Goal: Task Accomplishment & Management: Complete application form

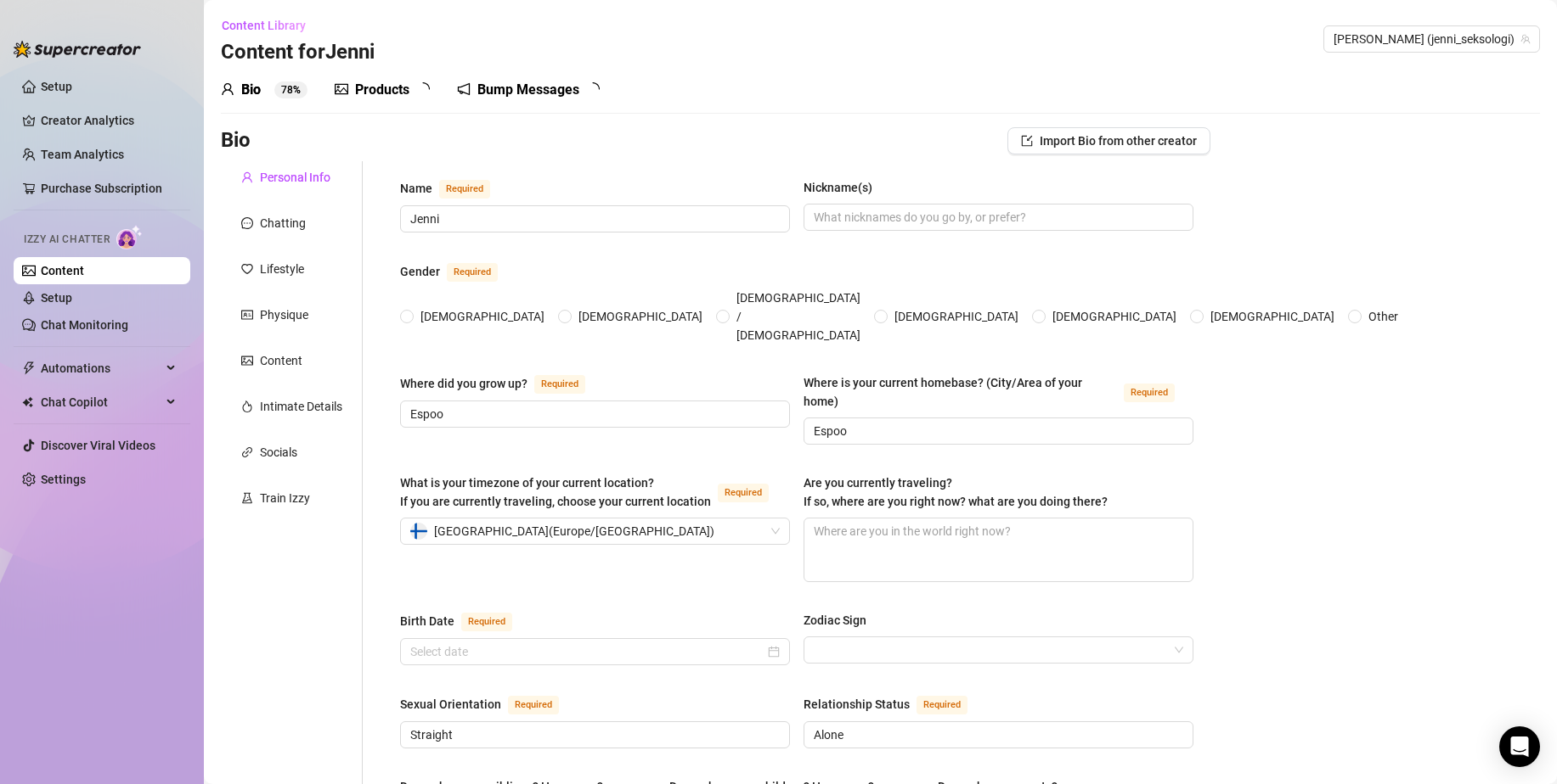
radio input "true"
type input "[DATE]"
click at [84, 273] on link "Content" at bounding box center [63, 271] width 43 height 14
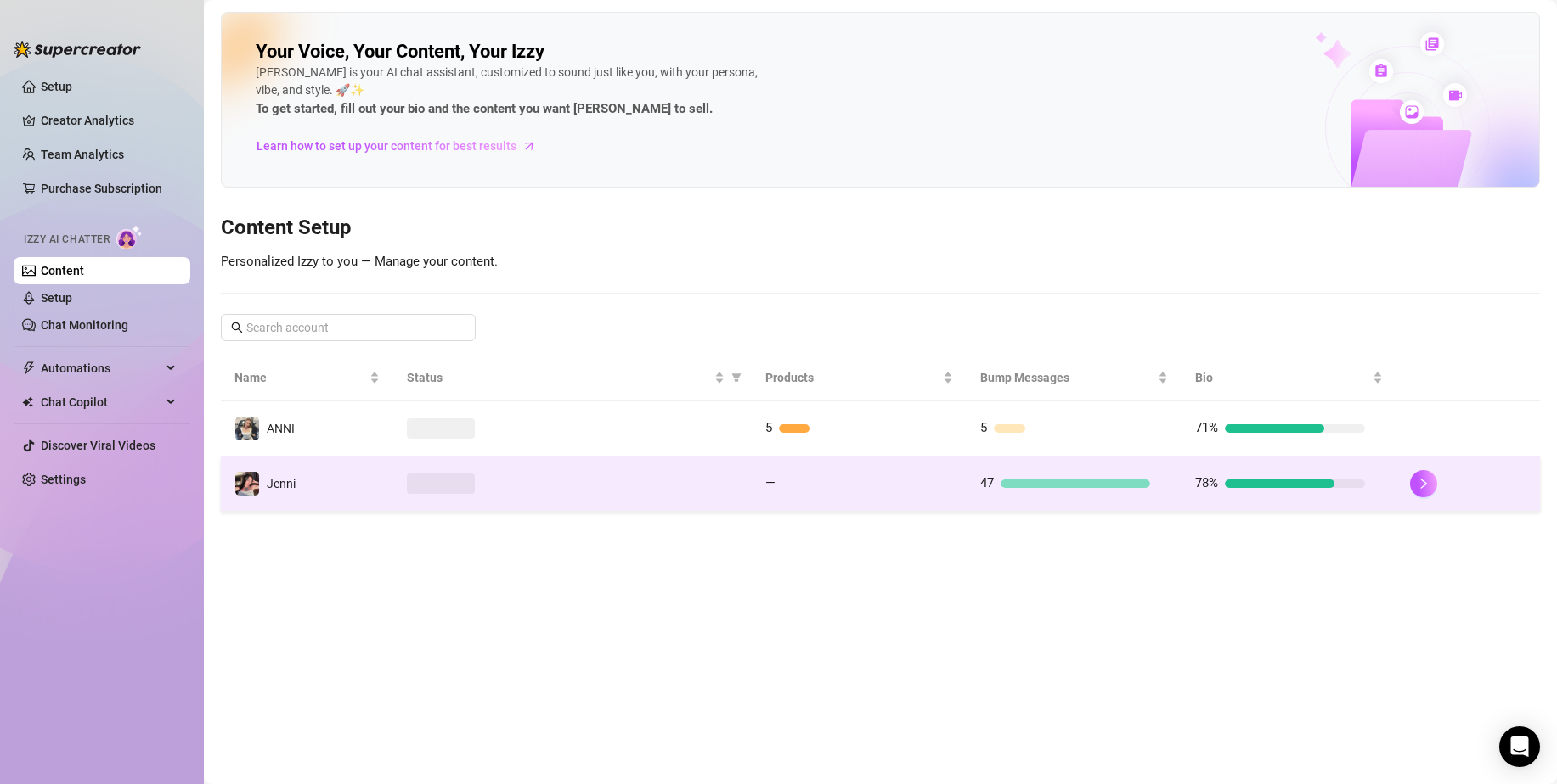
click at [513, 475] on div at bounding box center [572, 484] width 332 height 21
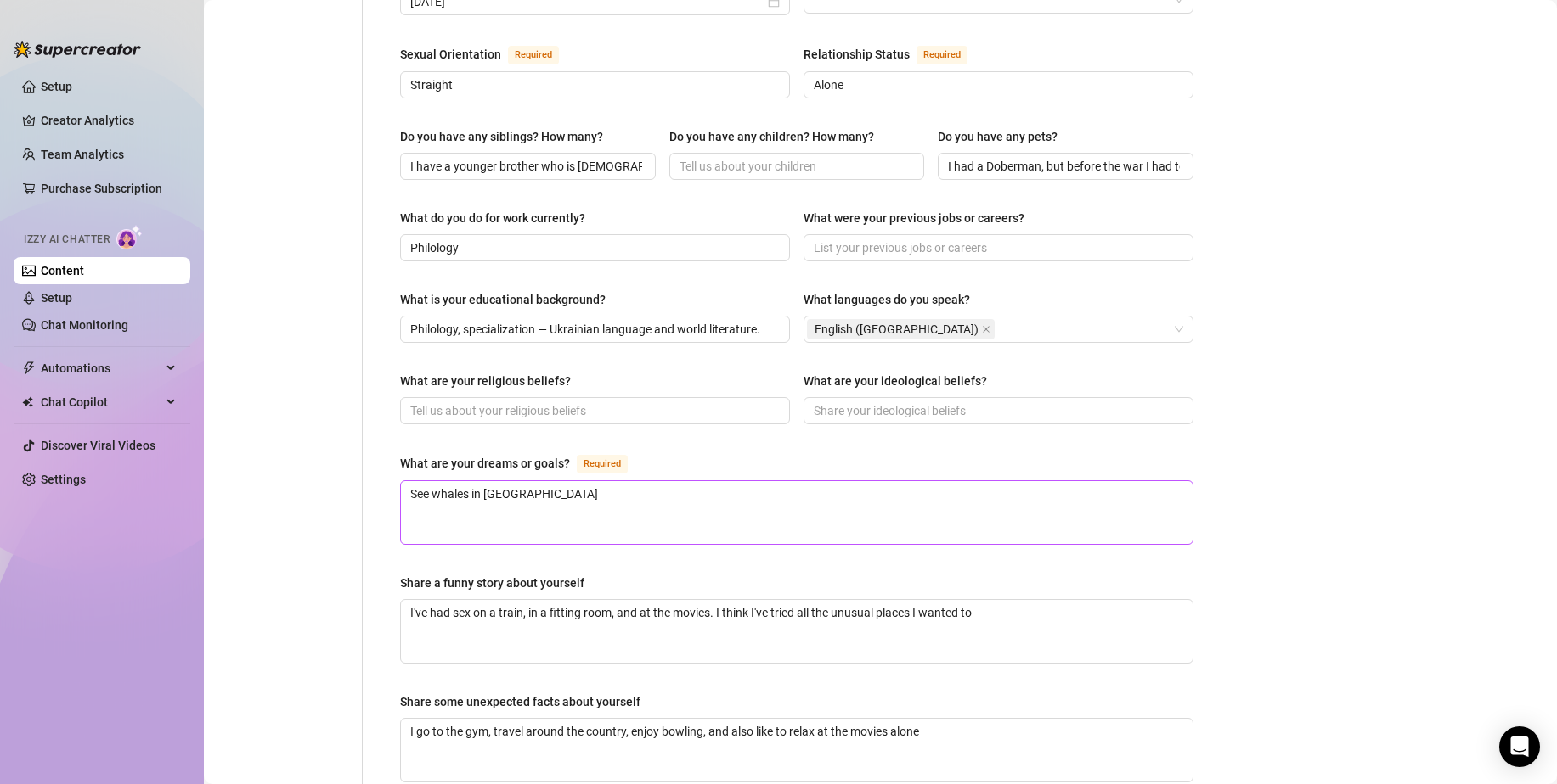
scroll to position [679, 0]
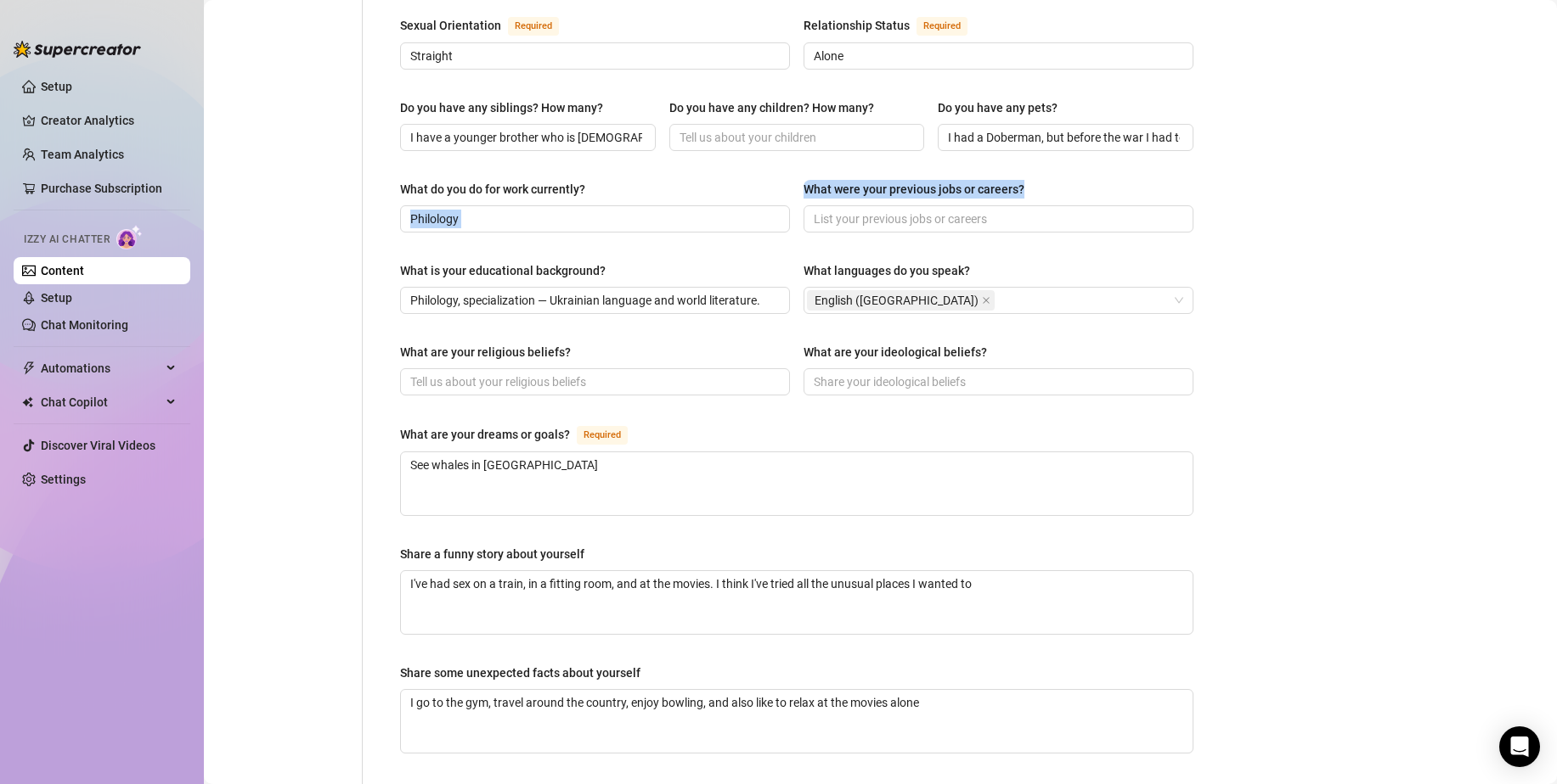
drag, startPoint x: 784, startPoint y: 152, endPoint x: 1063, endPoint y: 152, distance: 279.0
click at [1063, 180] on div "What do you do for work currently? Philology What were your previous jobs or ca…" at bounding box center [796, 213] width 793 height 67
click at [1063, 180] on div "What were your previous jobs or careers?" at bounding box center [998, 193] width 390 height 25
drag, startPoint x: 1069, startPoint y: 152, endPoint x: 795, endPoint y: 150, distance: 274.0
click at [795, 180] on div "What do you do for work currently? Philology What were your previous jobs or ca…" at bounding box center [796, 213] width 793 height 67
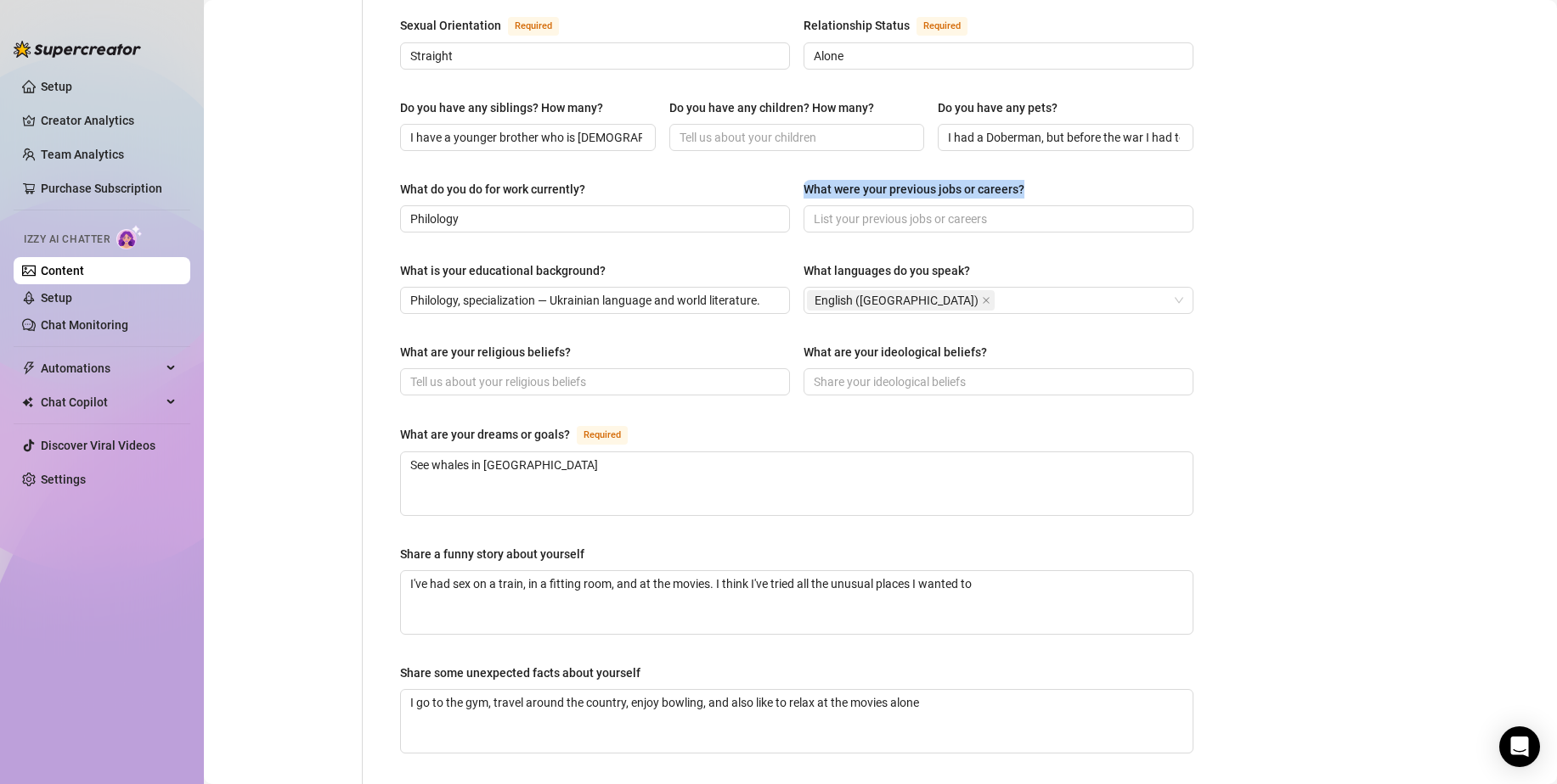
copy div "What were your previous jobs or careers?"
click at [1305, 321] on div "Bio Import Bio from other creator Personal Info Chatting Lifestyle Physique Con…" at bounding box center [880, 226] width 1319 height 1554
drag, startPoint x: 1060, startPoint y: 318, endPoint x: 791, endPoint y: 319, distance: 269.0
click at [791, 343] on div "What are your religious beliefs? What are your ideological beliefs?" at bounding box center [796, 376] width 793 height 67
copy div "What are your ideological beliefs?"
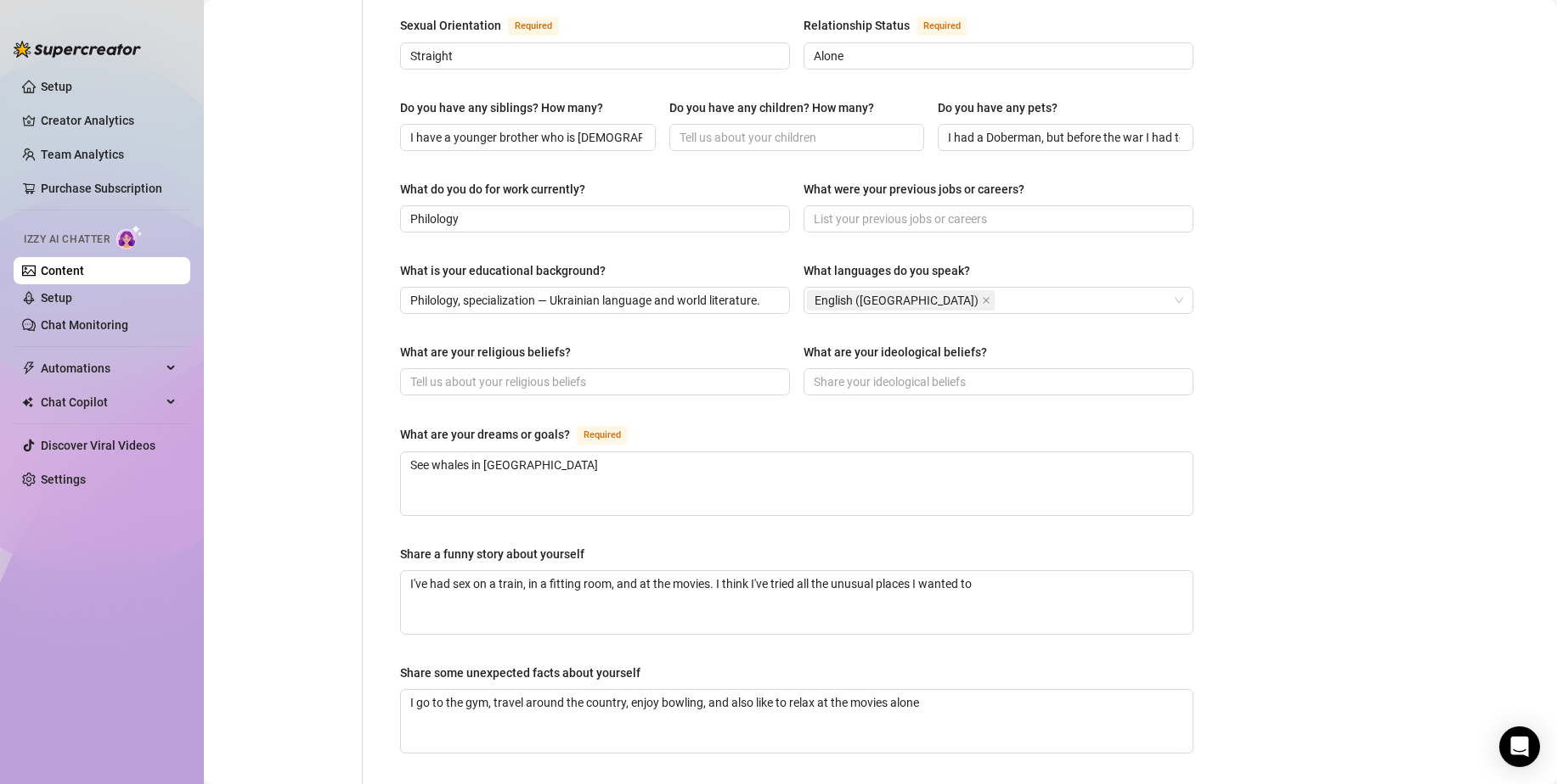
click at [726, 290] on div "What is your educational background? Philology, specialization — Ukrainian lang…" at bounding box center [796, 294] width 793 height 67
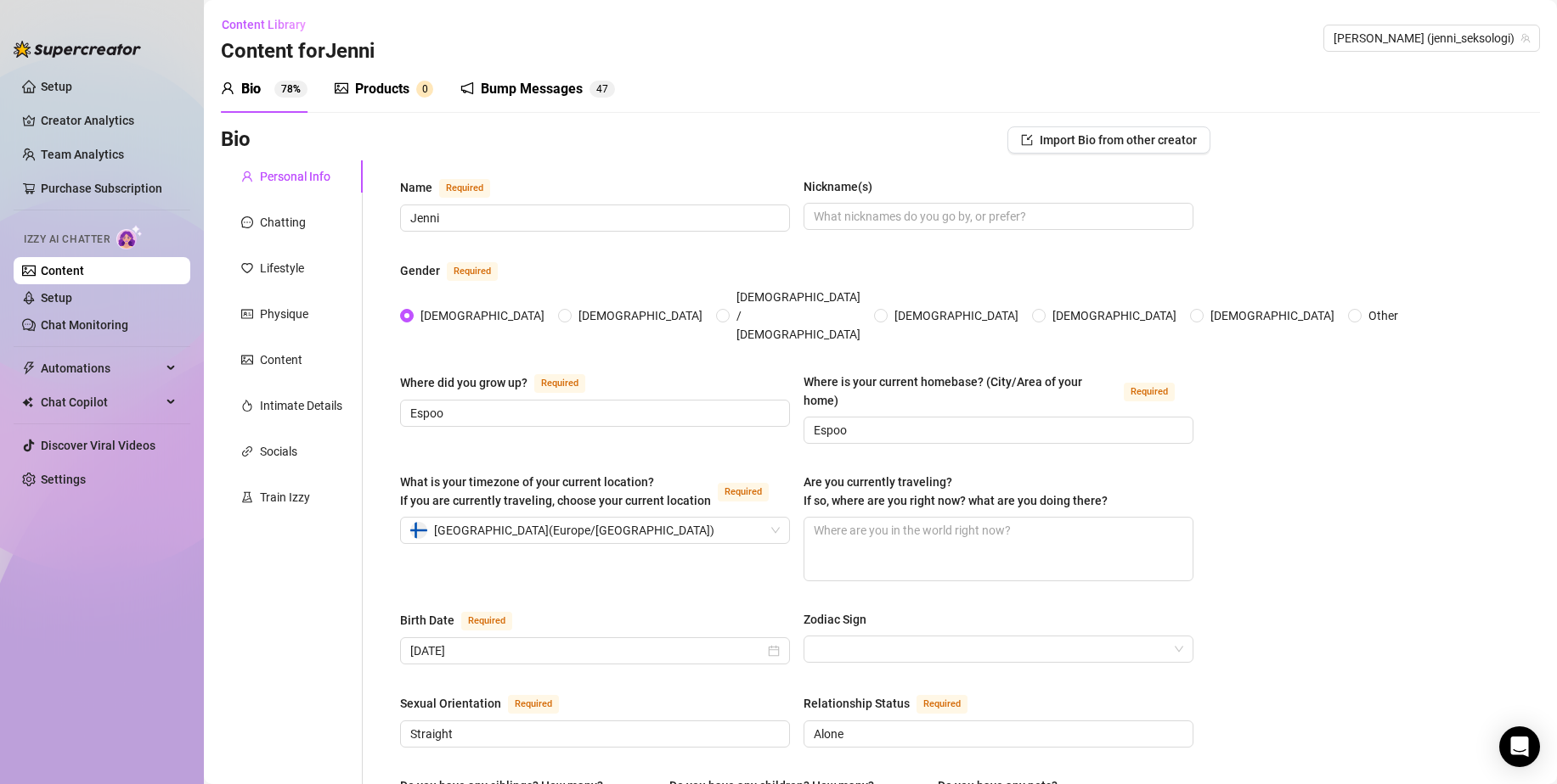
scroll to position [0, 0]
click at [279, 229] on div "Chatting" at bounding box center [283, 223] width 46 height 19
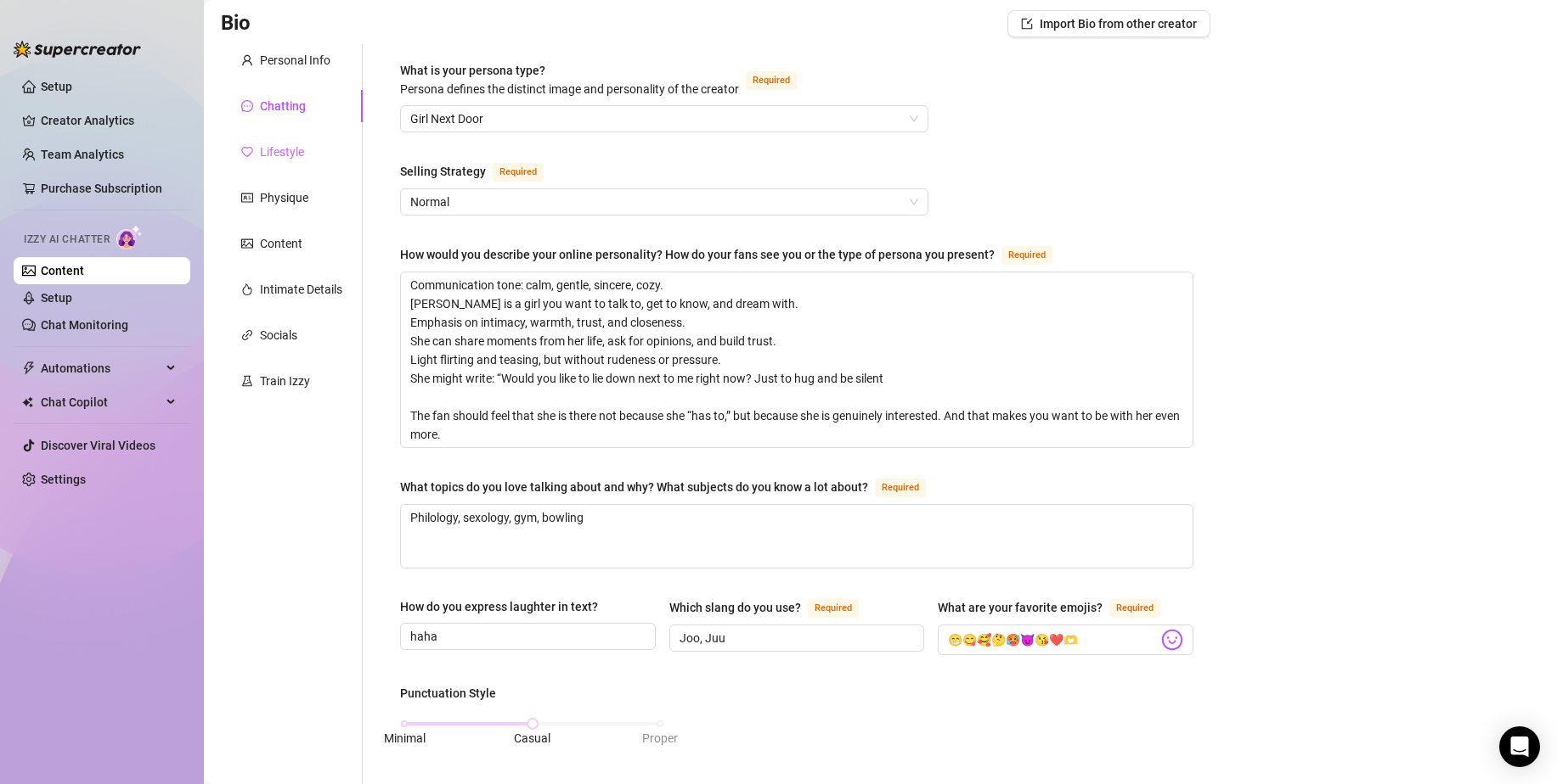
scroll to position [53, 0]
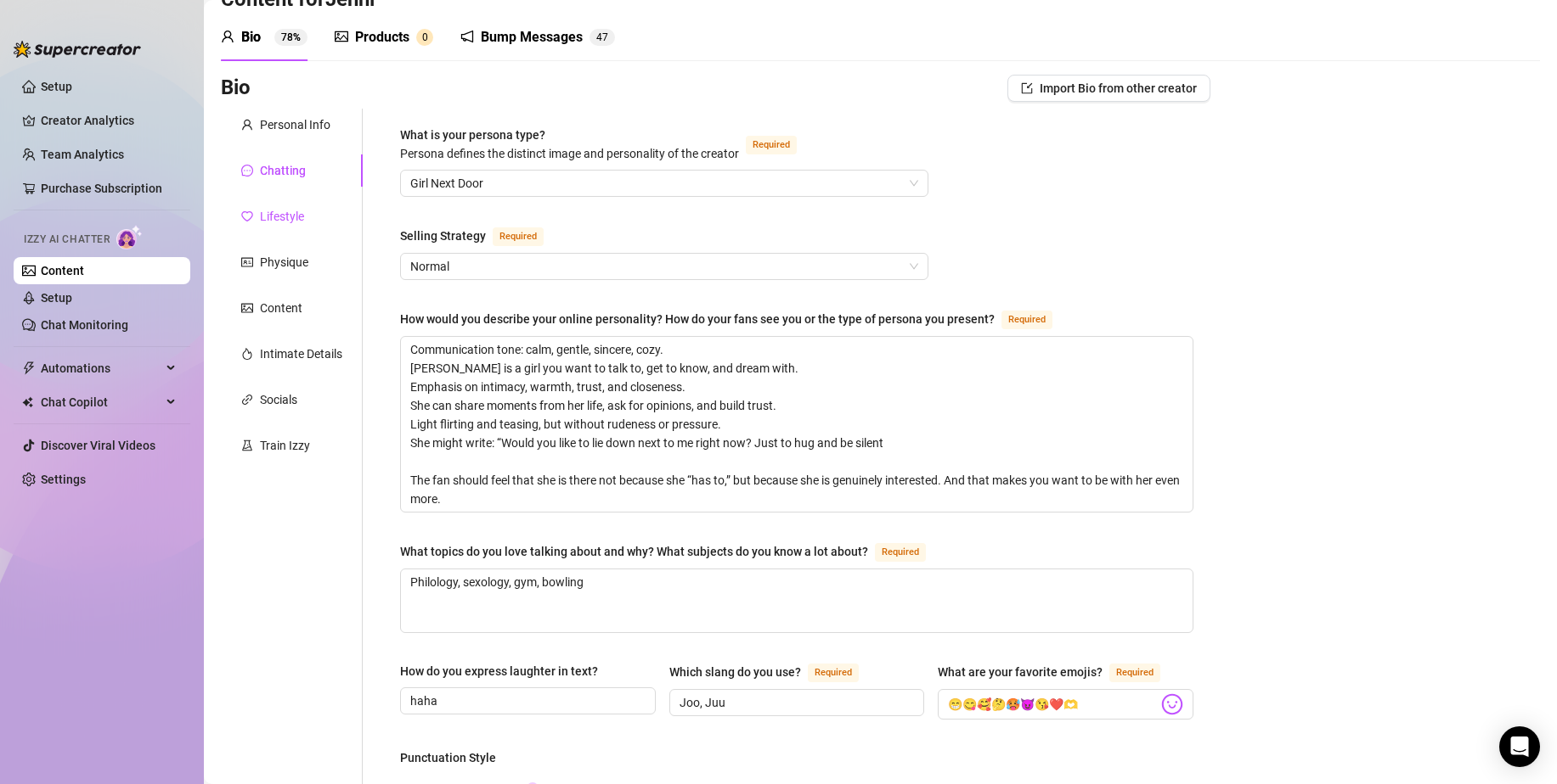
click at [287, 211] on div "Lifestyle" at bounding box center [282, 216] width 44 height 19
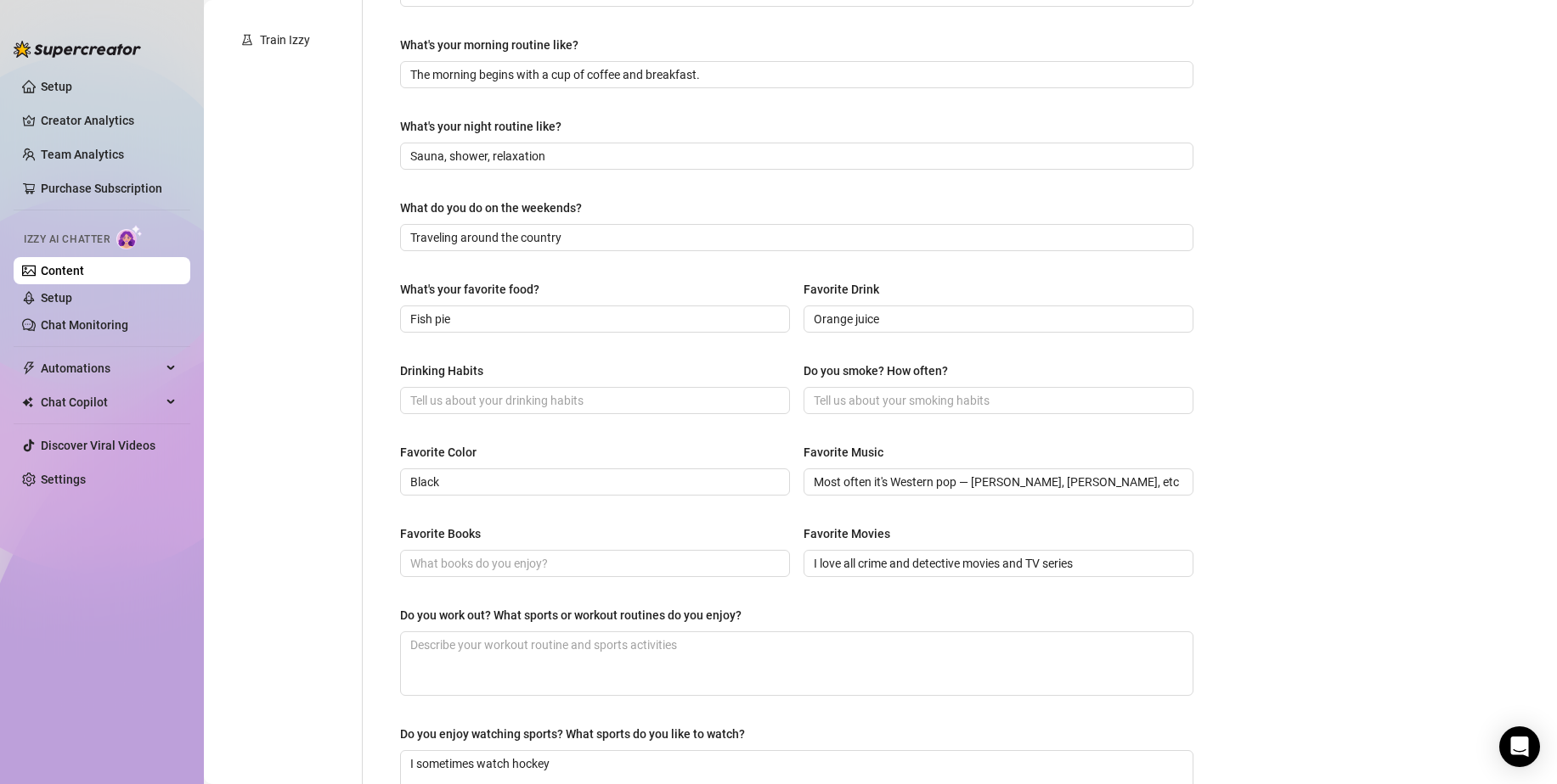
scroll to position [477, 0]
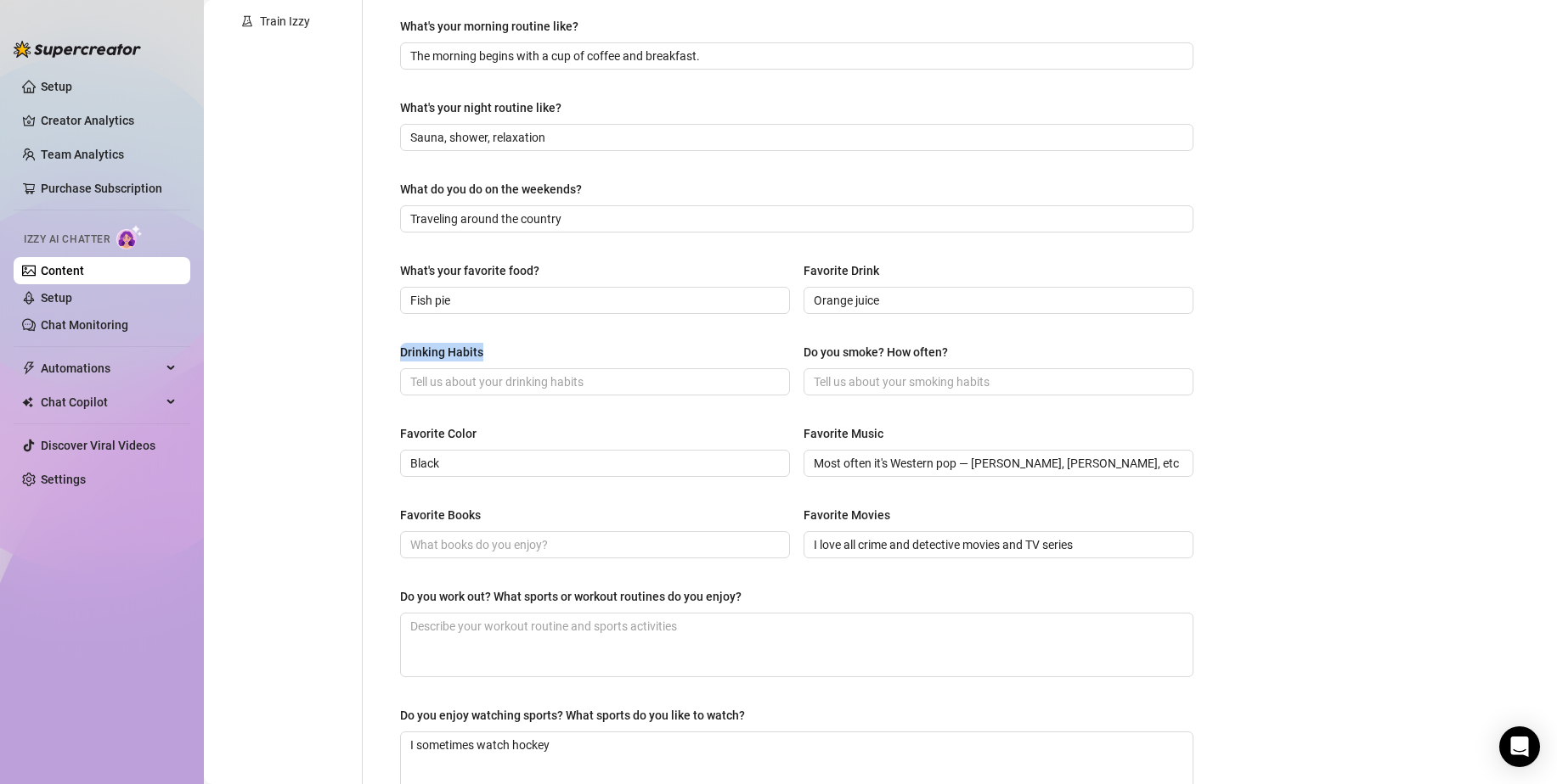
drag, startPoint x: 429, startPoint y: 348, endPoint x: 374, endPoint y: 349, distance: 55.0
click at [374, 349] on div "What are your hobbies and interests? What do you enjoy about them? Required Tra…" at bounding box center [786, 256] width 848 height 1145
copy div "Drinking Habits"
click at [342, 394] on div "Personal Info Chatting Lifestyle Physique Content Intimate Details Socials Trai…" at bounding box center [291, 256] width 142 height 1145
drag, startPoint x: 495, startPoint y: 510, endPoint x: 397, endPoint y: 504, distance: 98.2
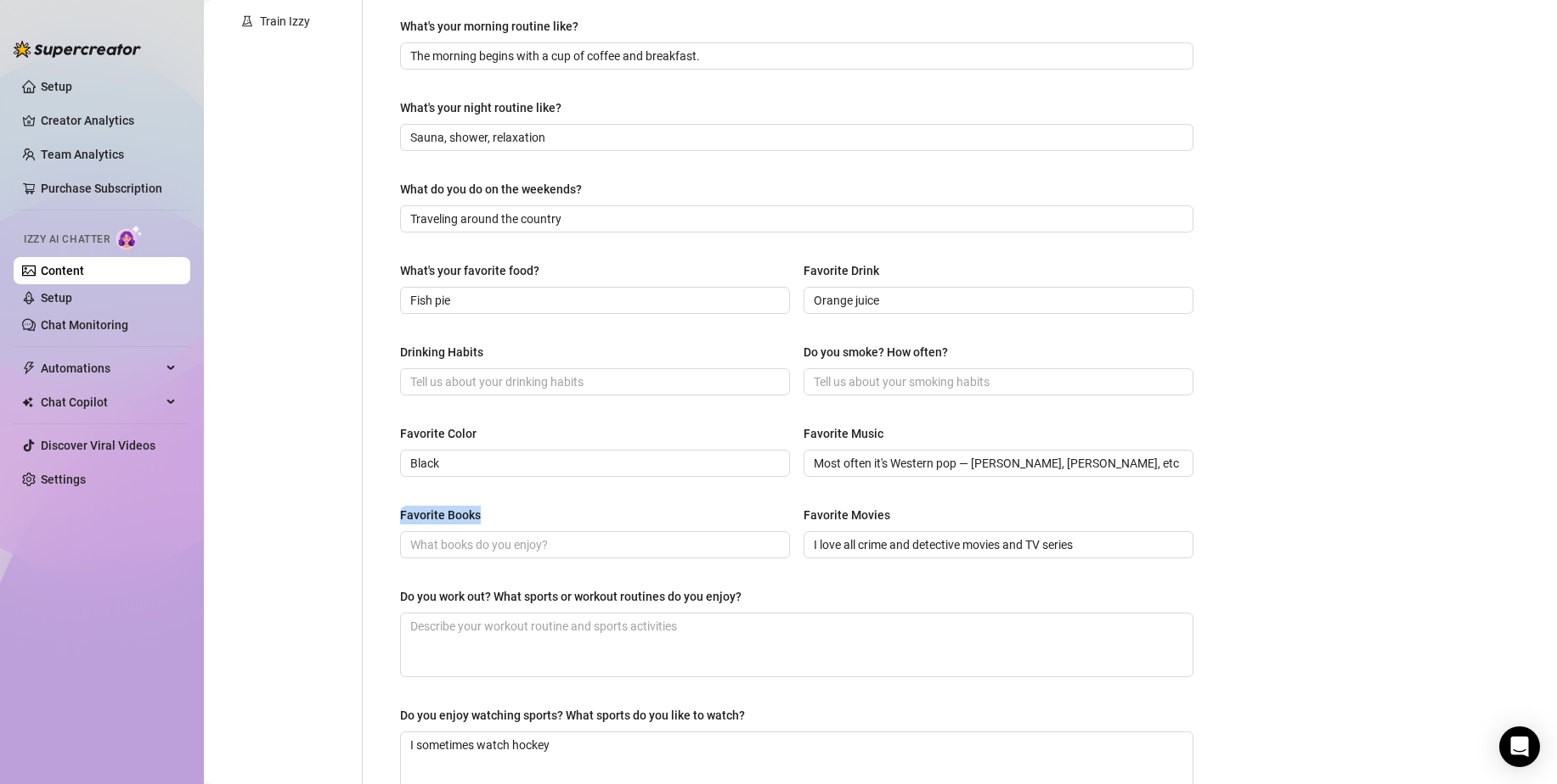
click at [397, 504] on div "What are your hobbies and interests? What do you enjoy about them? Required Tra…" at bounding box center [797, 256] width 827 height 1145
copy div "Favorite Books"
click at [342, 501] on div "Personal Info Chatting Lifestyle Physique Content Intimate Details Socials Trai…" at bounding box center [291, 256] width 142 height 1145
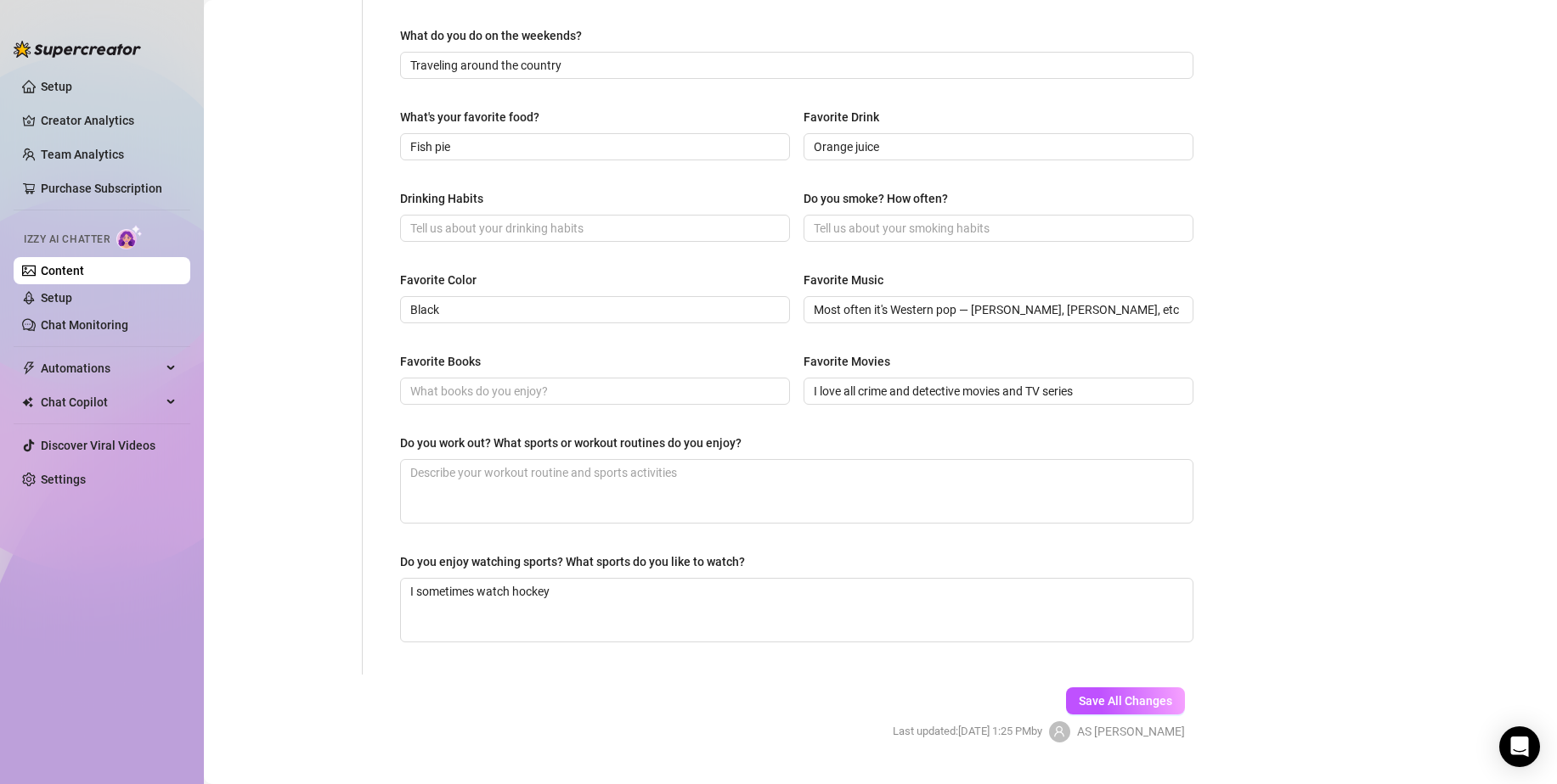
scroll to position [647, 0]
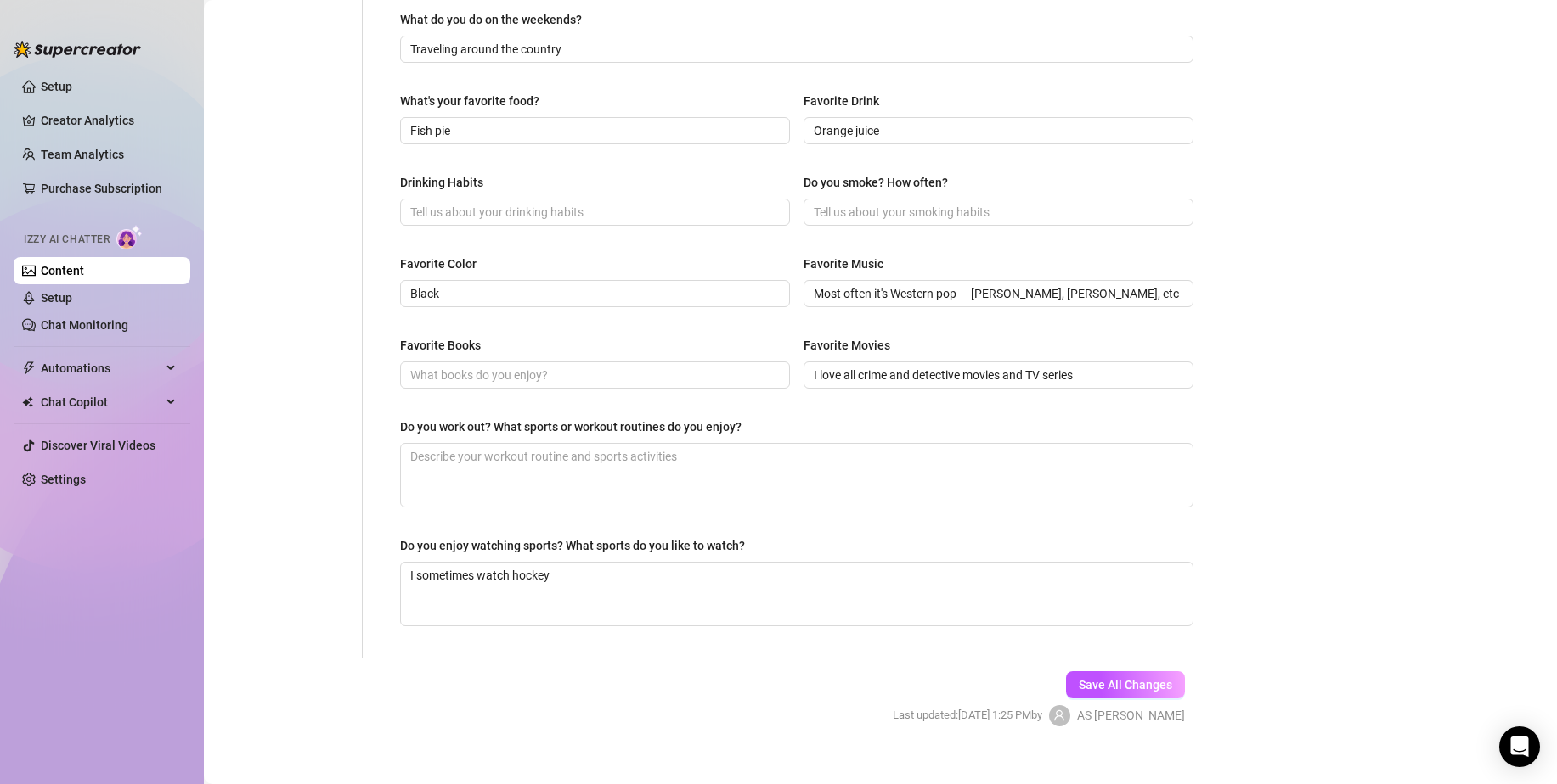
drag, startPoint x: 817, startPoint y: 407, endPoint x: 421, endPoint y: 416, distance: 396.1
click at [422, 415] on div "What are your hobbies and interests? What do you enjoy about them? Required Tra…" at bounding box center [796, 87] width 793 height 1111
drag, startPoint x: 755, startPoint y: 429, endPoint x: 398, endPoint y: 424, distance: 357.0
click at [398, 424] on div "What are your hobbies and interests? What do you enjoy about them? Required Tra…" at bounding box center [797, 86] width 827 height 1145
copy div "Do you work out? What sports or workout routines do you enjoy?"
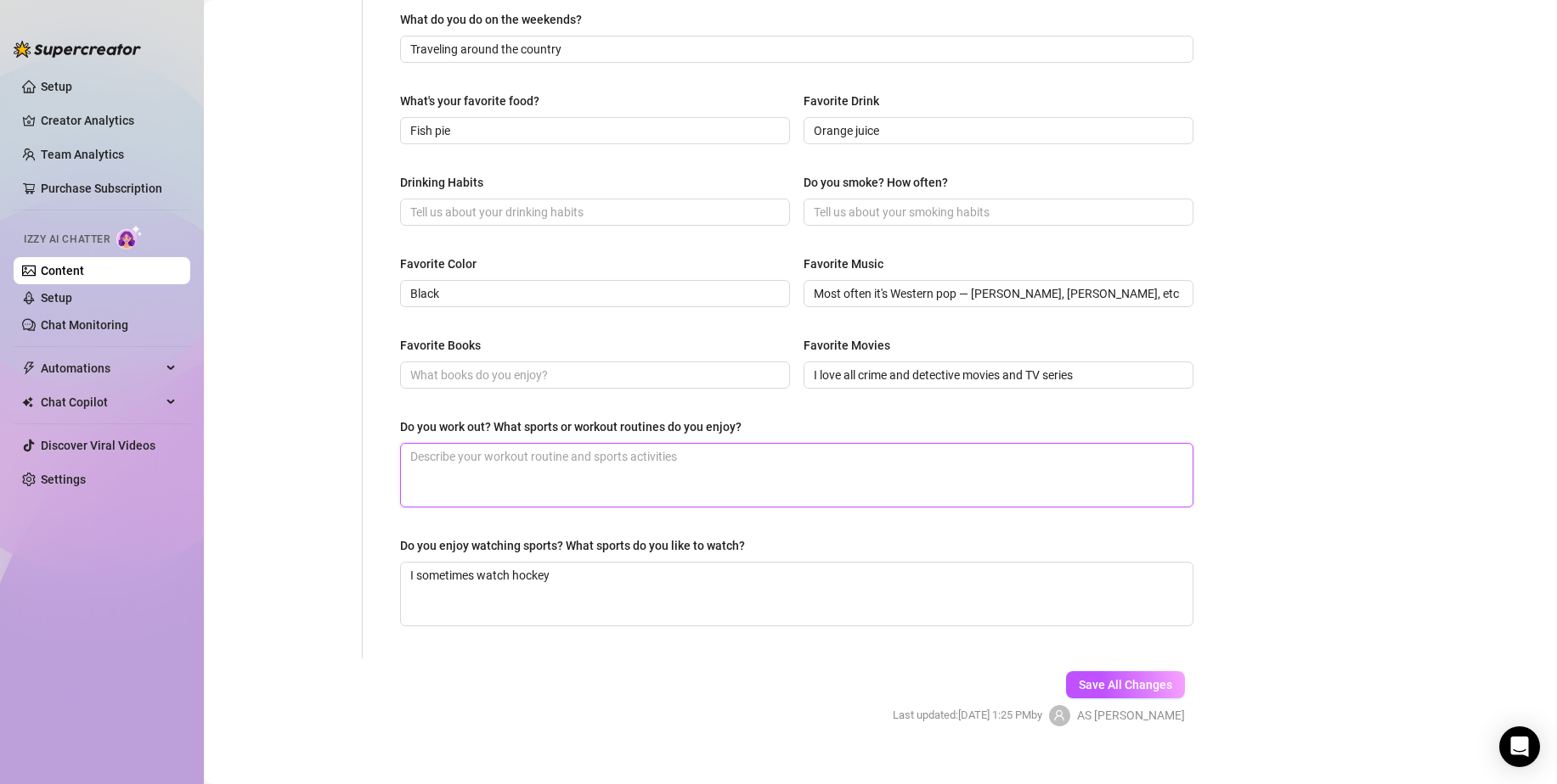
drag, startPoint x: 954, startPoint y: 462, endPoint x: 944, endPoint y: 460, distance: 10.2
click at [953, 462] on textarea "Do you work out? What sports or workout routines do you enjoy?" at bounding box center [796, 475] width 791 height 63
click at [797, 444] on textarea "Do you work out? What sports or workout routines do you enjoy?" at bounding box center [796, 475] width 791 height 63
click at [769, 440] on div "Do you work out? What sports or workout routines do you enjoy?" at bounding box center [796, 430] width 793 height 25
click at [780, 417] on div "Do you work out? What sports or workout routines do you enjoy?" at bounding box center [796, 430] width 793 height 25
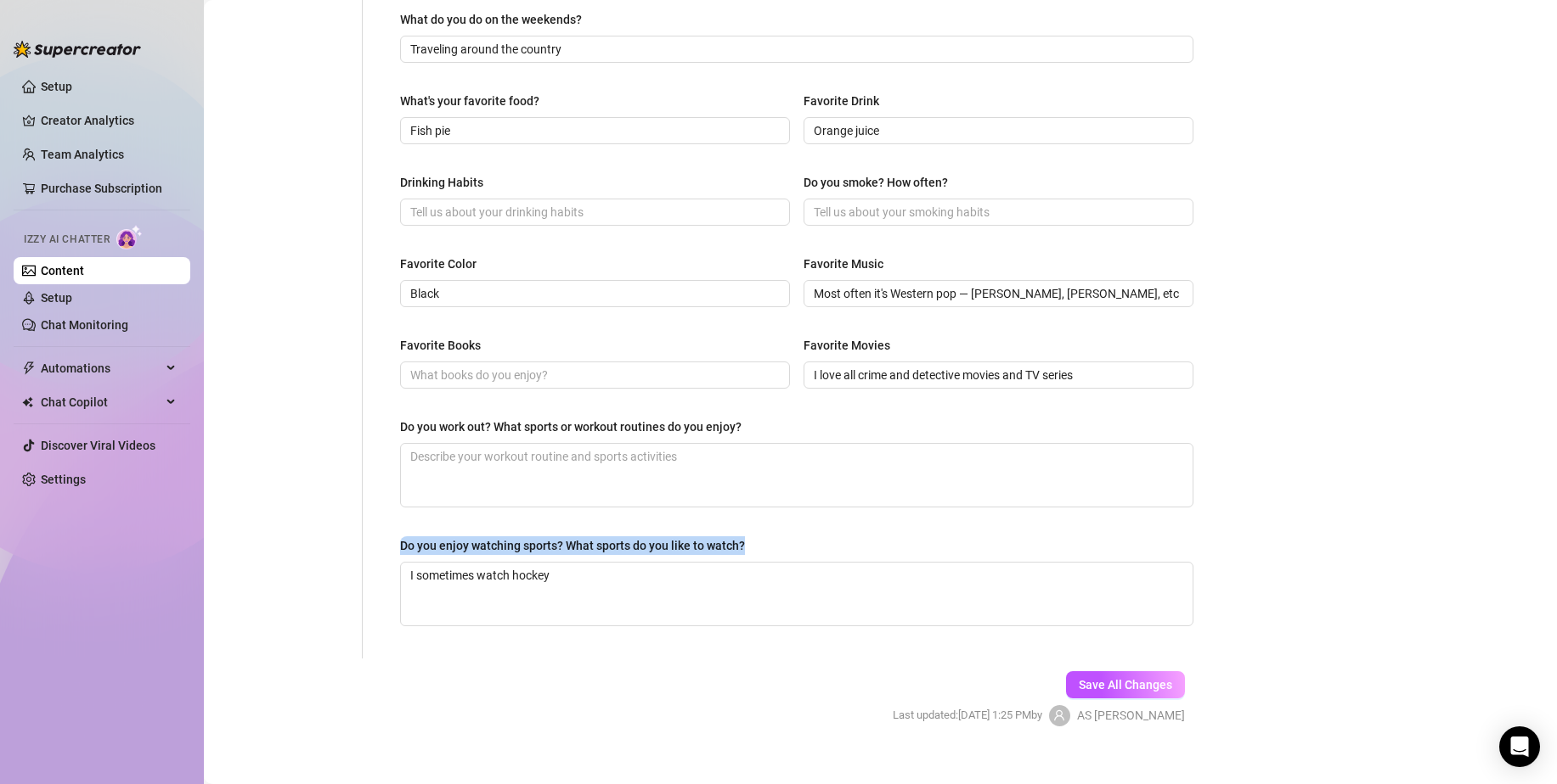
drag, startPoint x: 522, startPoint y: 547, endPoint x: 374, endPoint y: 545, distance: 148.0
click at [374, 545] on div "What are your hobbies and interests? What do you enjoy about them? Required Tra…" at bounding box center [786, 86] width 848 height 1145
copy div "Do you enjoy watching sports? What sports do you like to watch?"
click at [363, 545] on div "What are your hobbies and interests? What do you enjoy about them? Required Tra…" at bounding box center [786, 86] width 848 height 1145
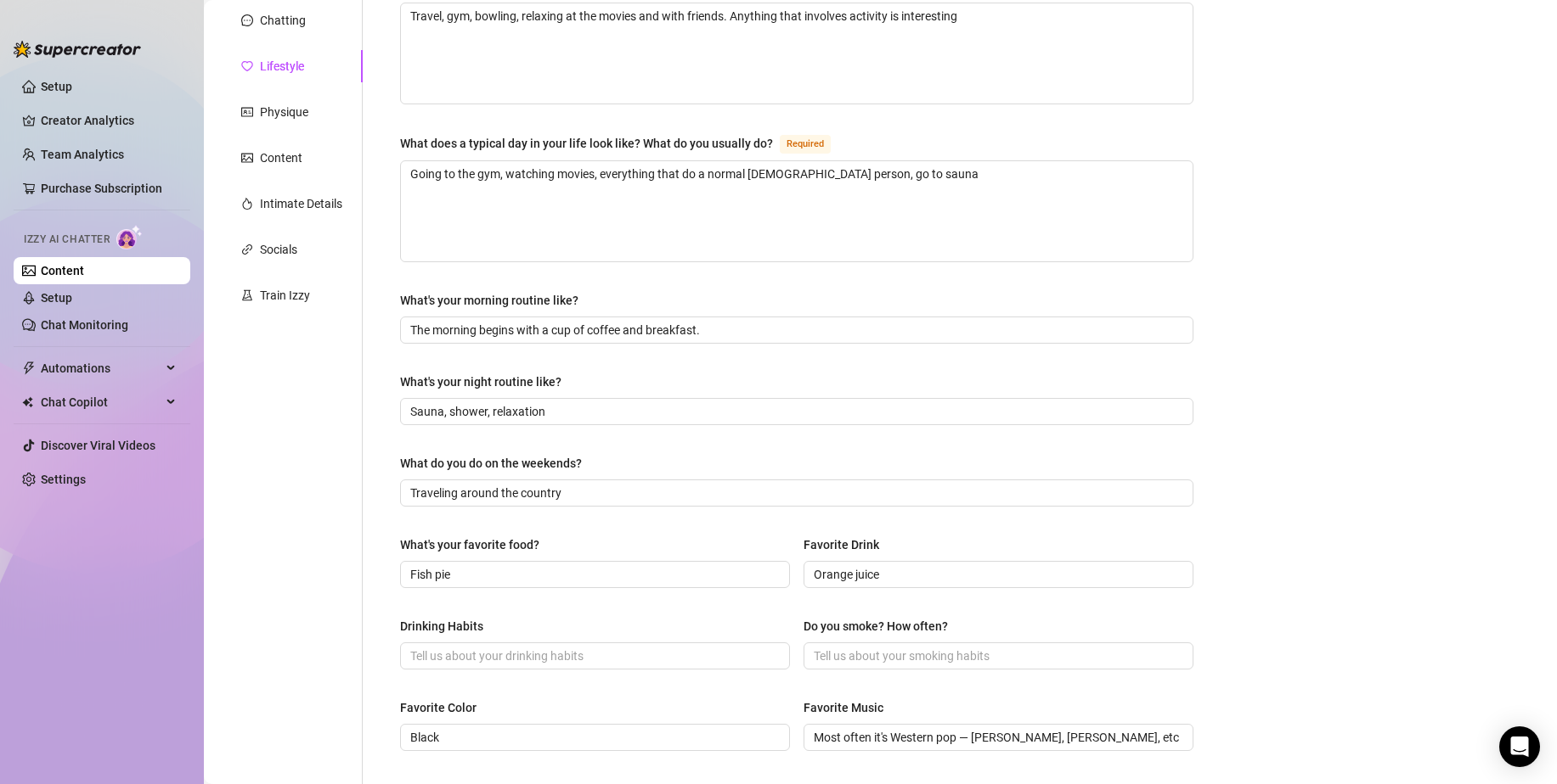
scroll to position [53, 0]
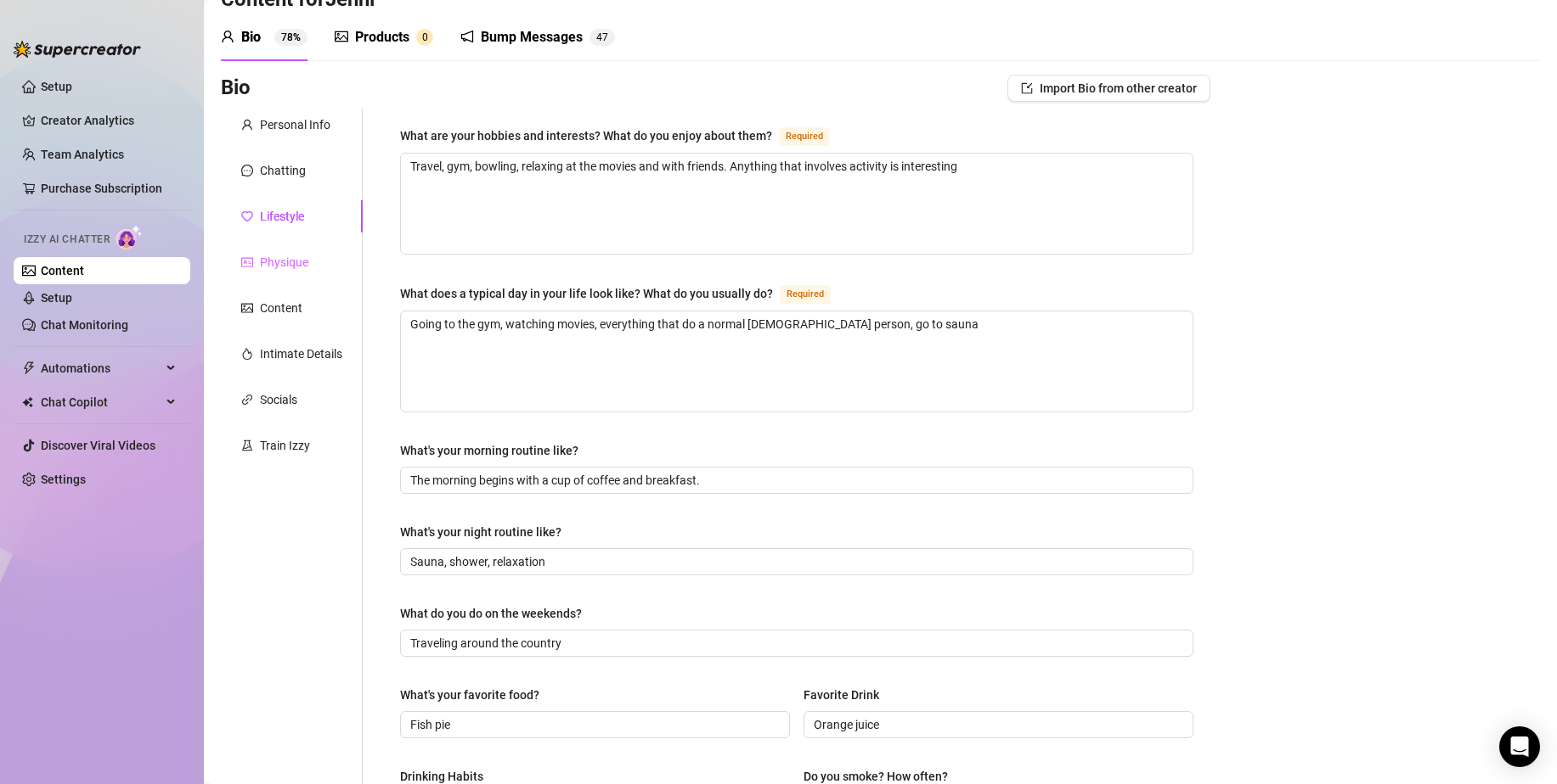
click at [320, 257] on div "Physique" at bounding box center [291, 262] width 142 height 32
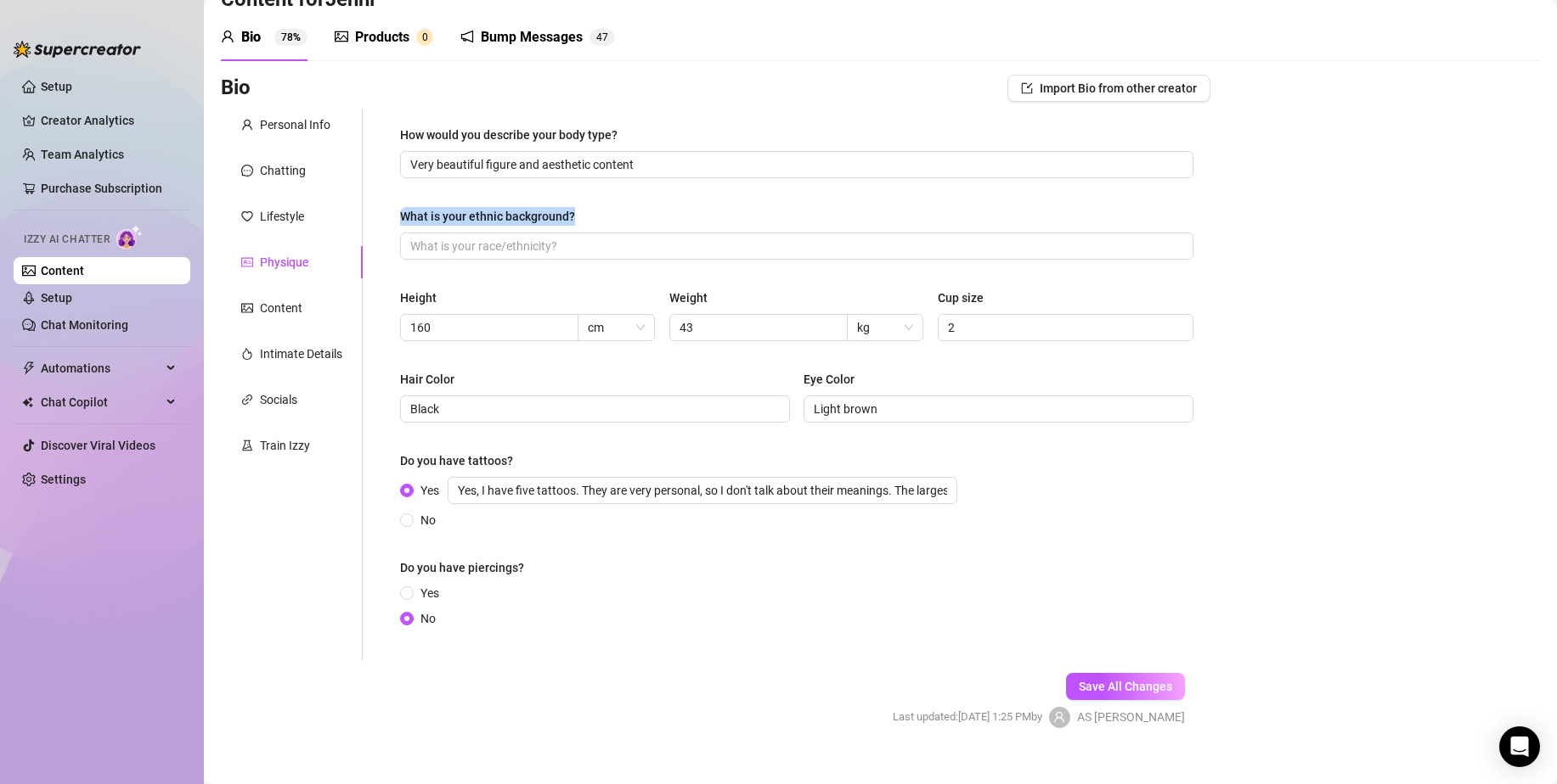
drag, startPoint x: 396, startPoint y: 222, endPoint x: 591, endPoint y: 222, distance: 195.0
click at [591, 222] on div "How would you describe your body type? Very beautiful figure and aesthetic cont…" at bounding box center [797, 384] width 827 height 551
copy div "What is your ethnic background?"
drag, startPoint x: 435, startPoint y: 284, endPoint x: 364, endPoint y: 299, distance: 72.6
click at [435, 284] on div "How would you describe your body type? Very beautiful figure and aesthetic cont…" at bounding box center [796, 385] width 793 height 518
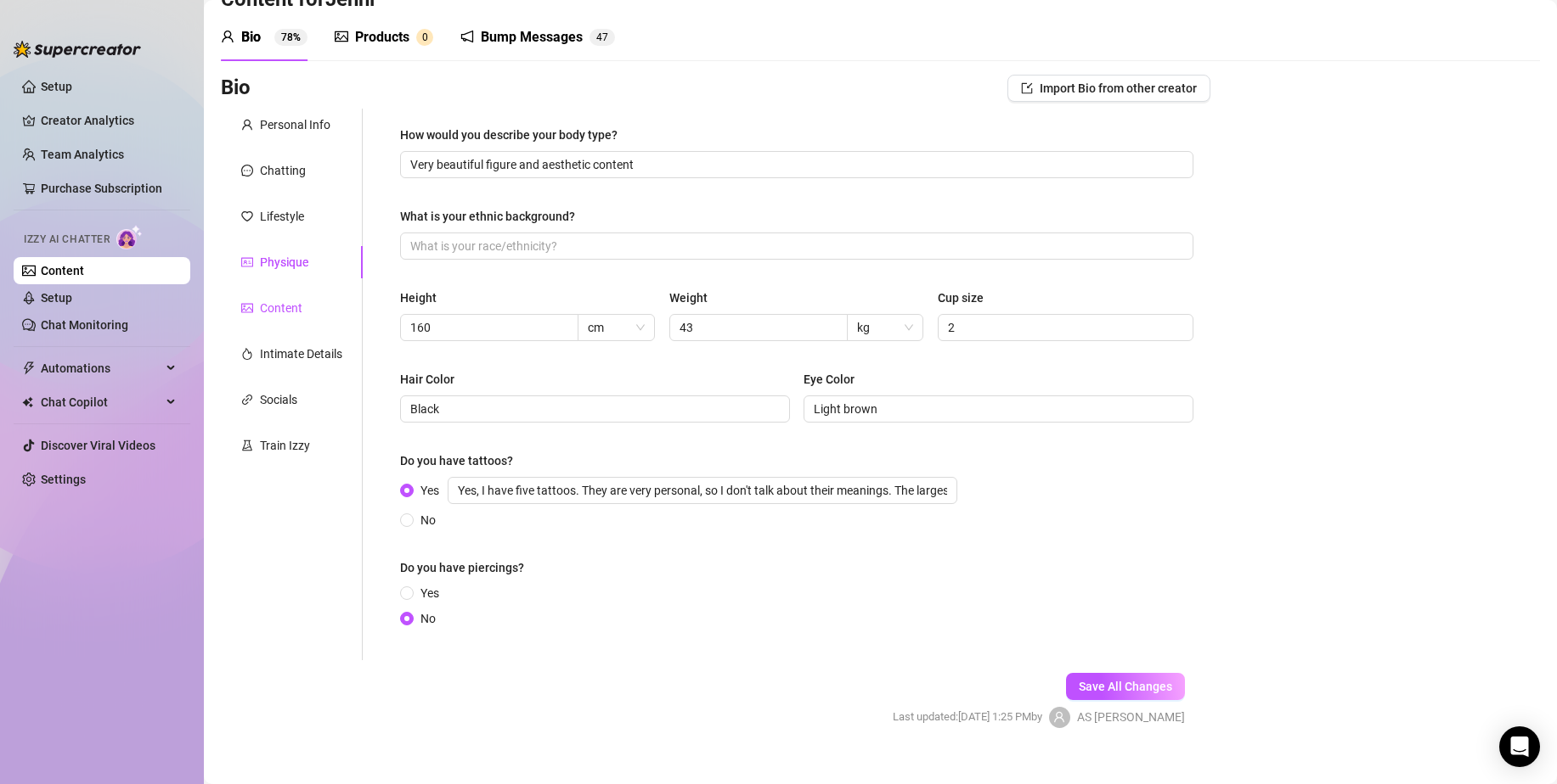
click at [274, 314] on div "Content" at bounding box center [281, 308] width 42 height 19
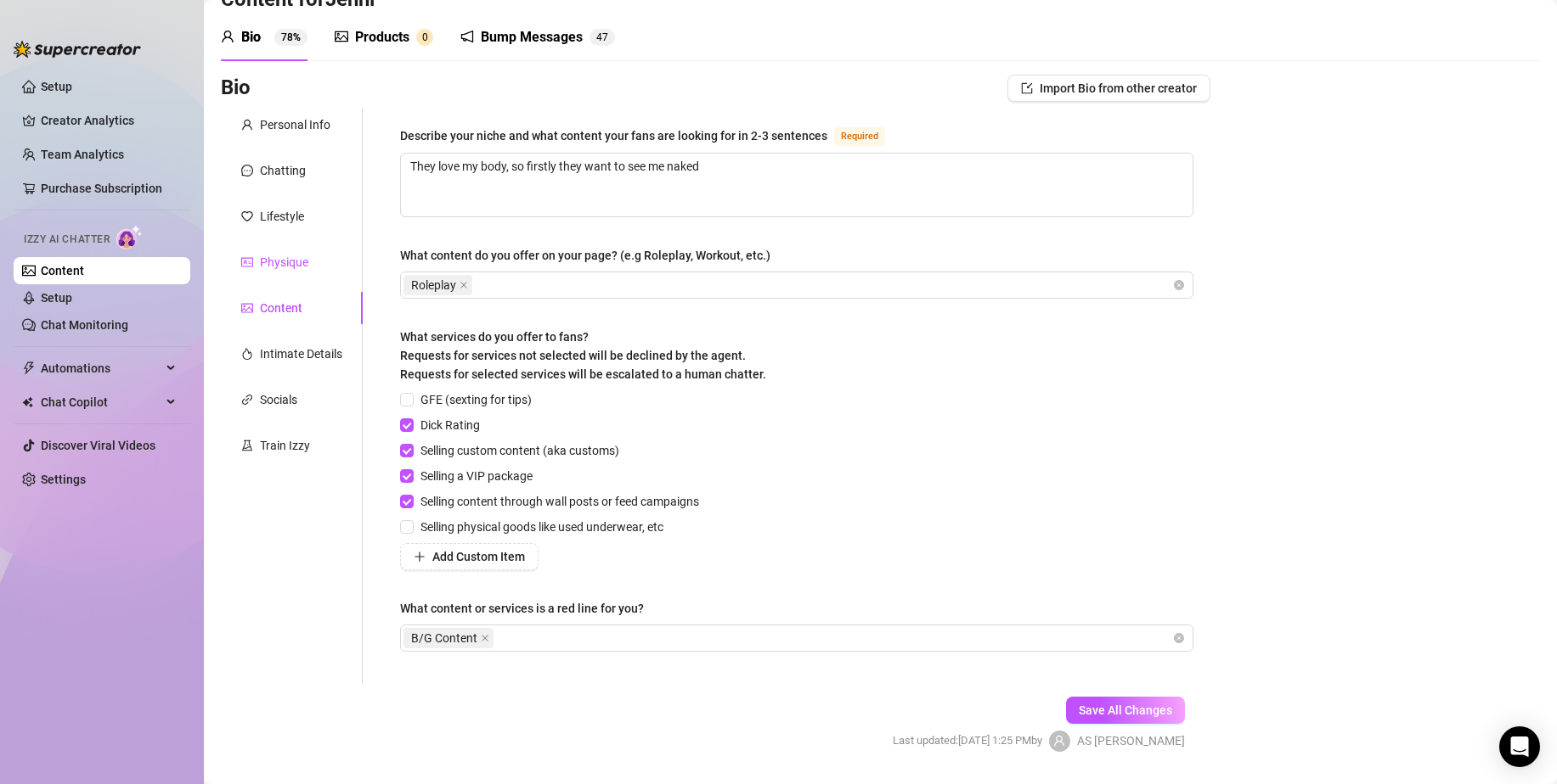
click at [282, 263] on div "Physique" at bounding box center [284, 262] width 48 height 19
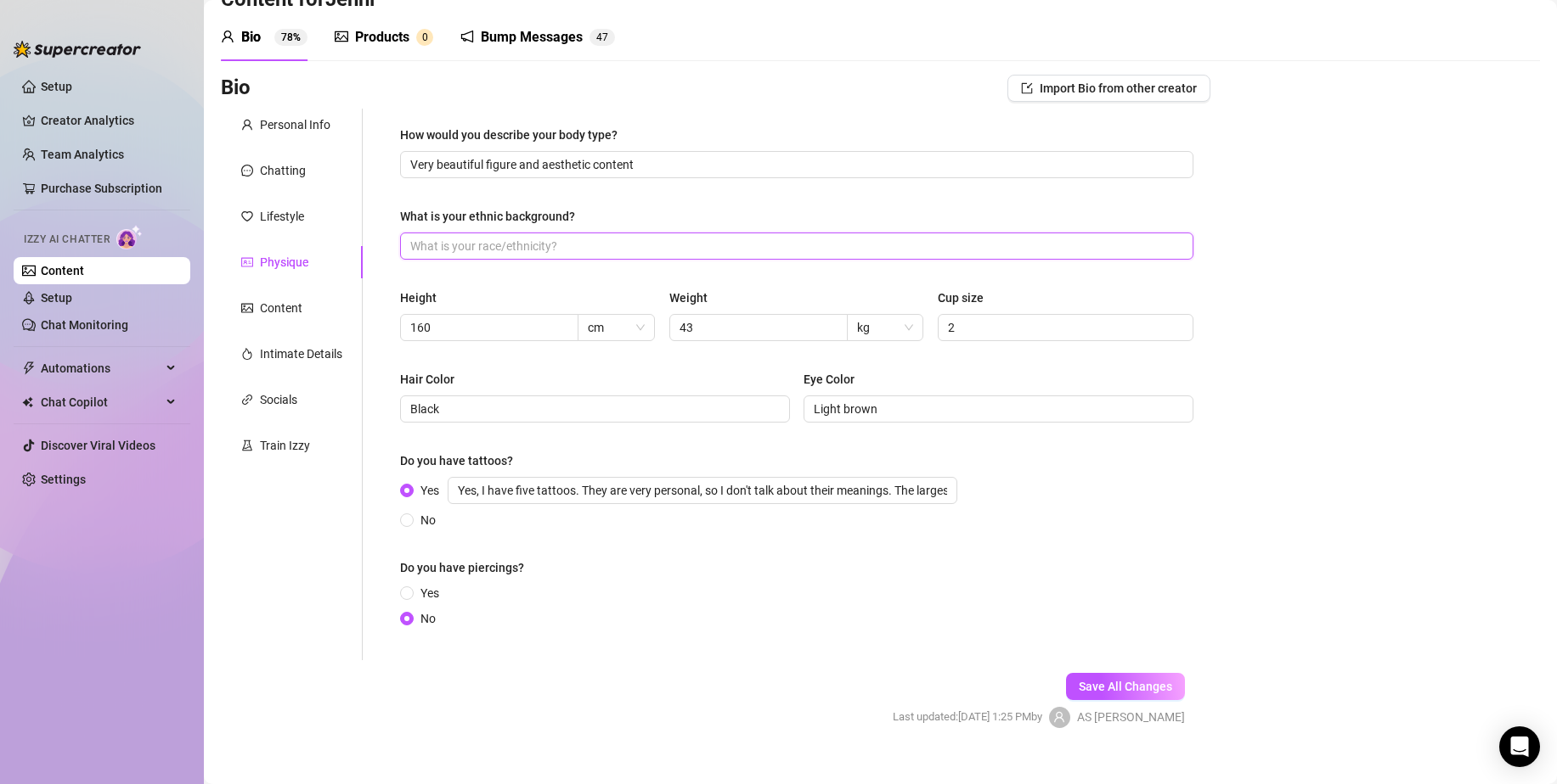
click at [466, 241] on input "What is your ethnic background?" at bounding box center [794, 245] width 770 height 19
type input "Г"
click at [1139, 676] on button "Save All Changes" at bounding box center [1126, 687] width 119 height 27
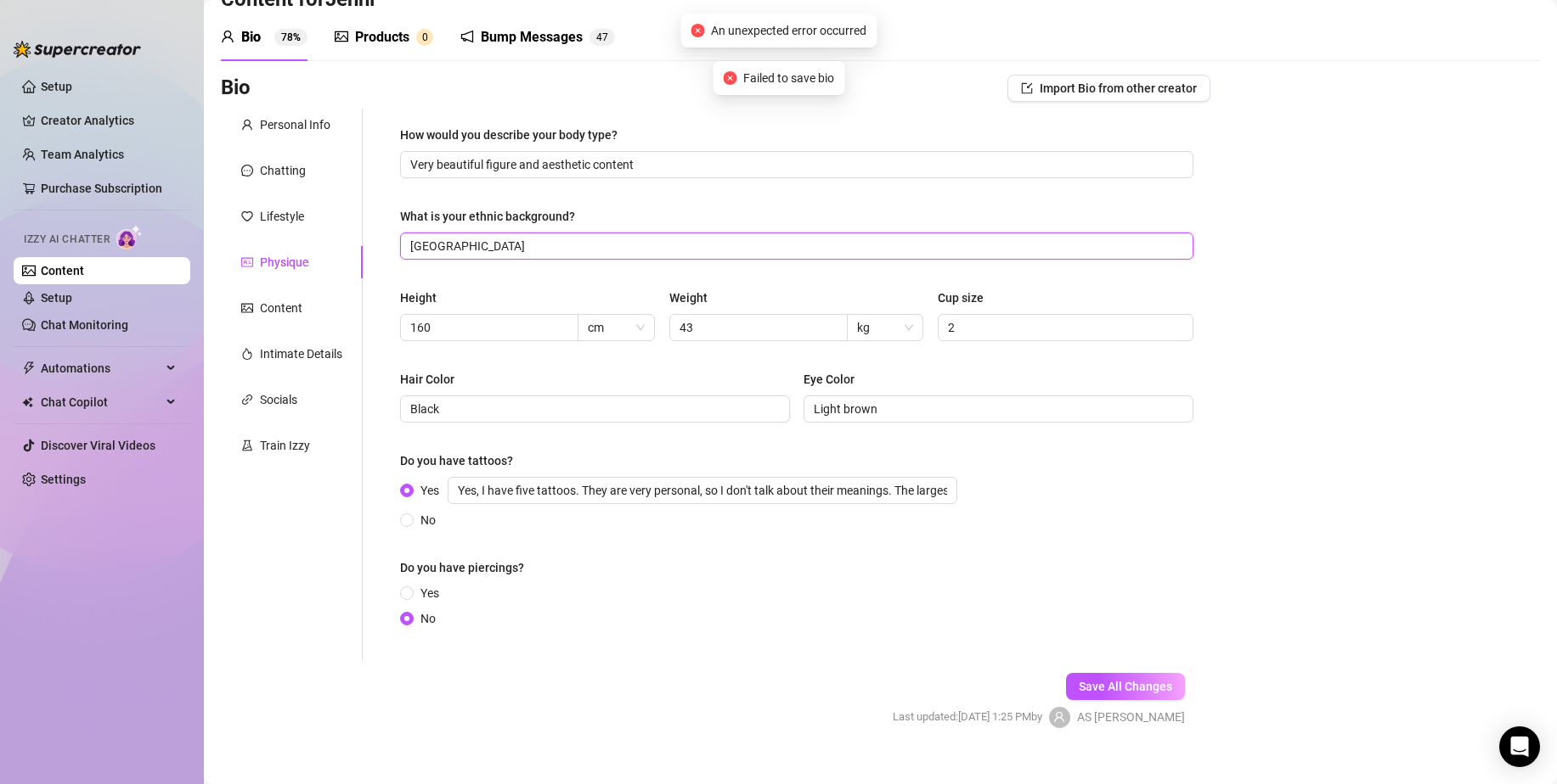
click at [482, 248] on input "[GEOGRAPHIC_DATA]" at bounding box center [794, 245] width 770 height 19
type input "Ukrainian"
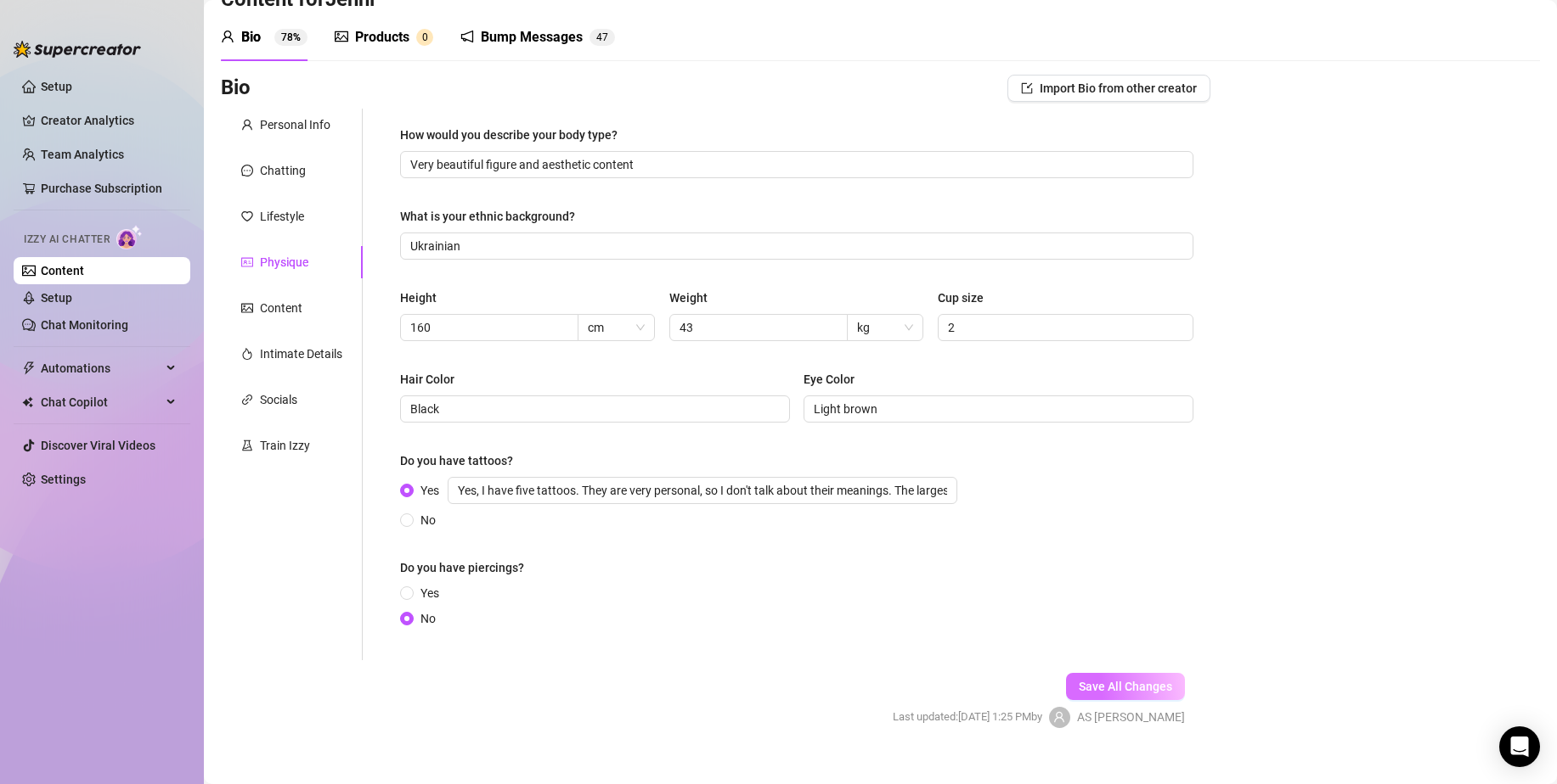
click at [1098, 686] on span "Save All Changes" at bounding box center [1126, 687] width 94 height 14
click at [291, 306] on div "Content" at bounding box center [281, 308] width 42 height 19
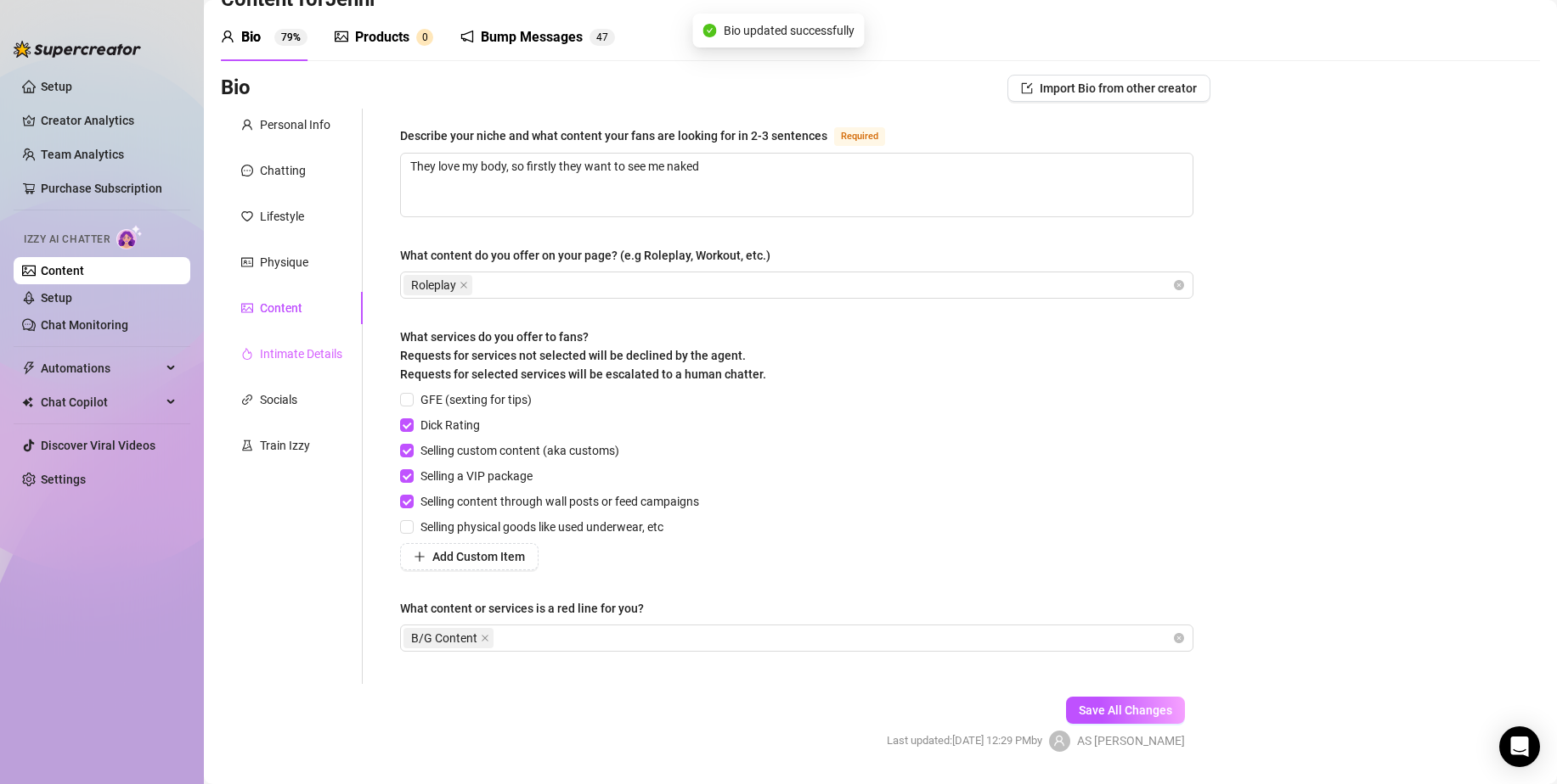
click at [292, 339] on div "Intimate Details" at bounding box center [291, 354] width 142 height 32
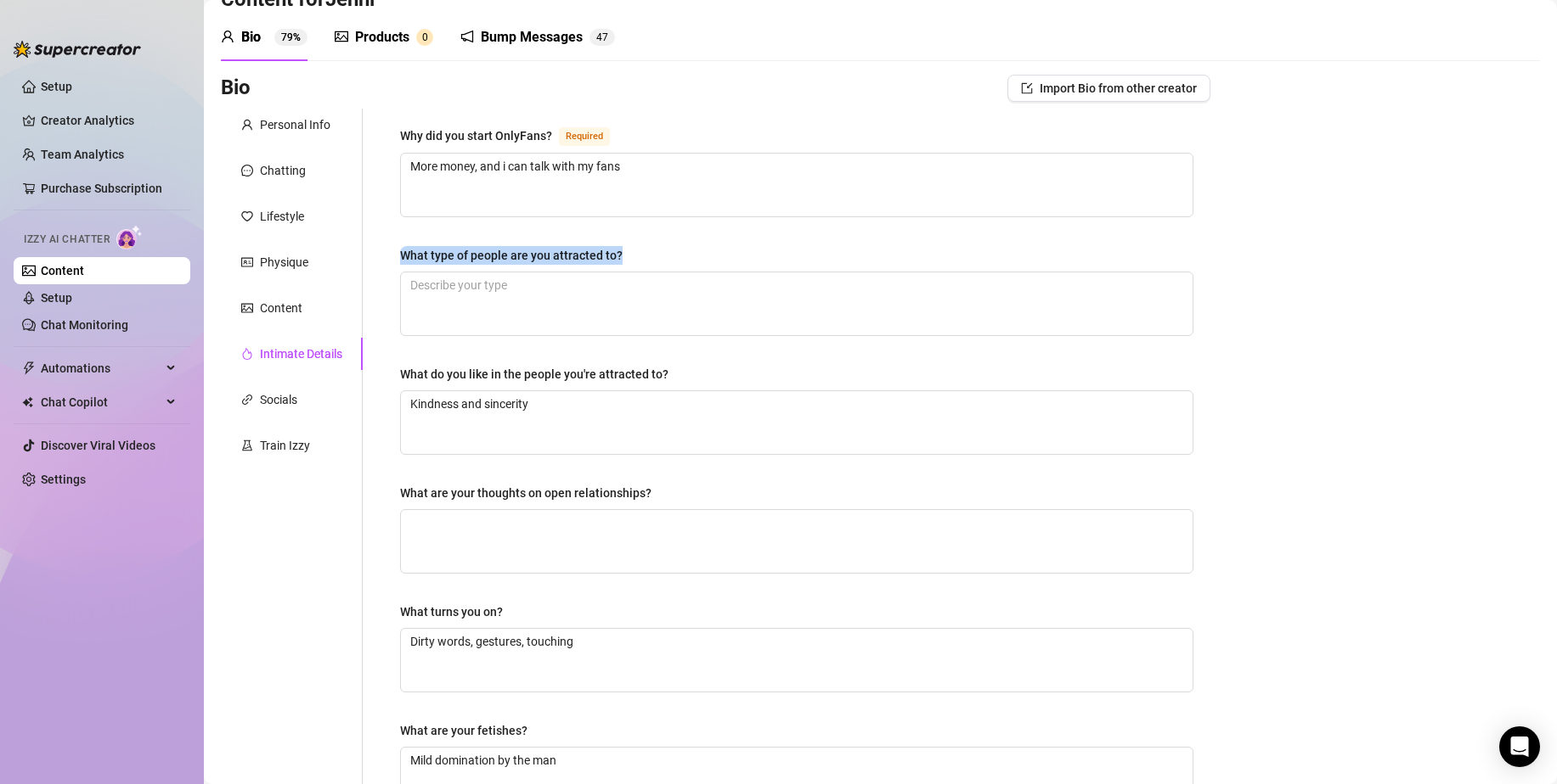
drag, startPoint x: 698, startPoint y: 265, endPoint x: 384, endPoint y: 261, distance: 314.0
click at [384, 261] on div "Why did you start OnlyFans? Required More money, and i can talk with my fans Wh…" at bounding box center [797, 536] width 827 height 854
copy div "What type of people are you attracted to?"
click at [378, 248] on div "Why did you start OnlyFans? Required More money, and i can talk with my fans Wh…" at bounding box center [786, 536] width 848 height 854
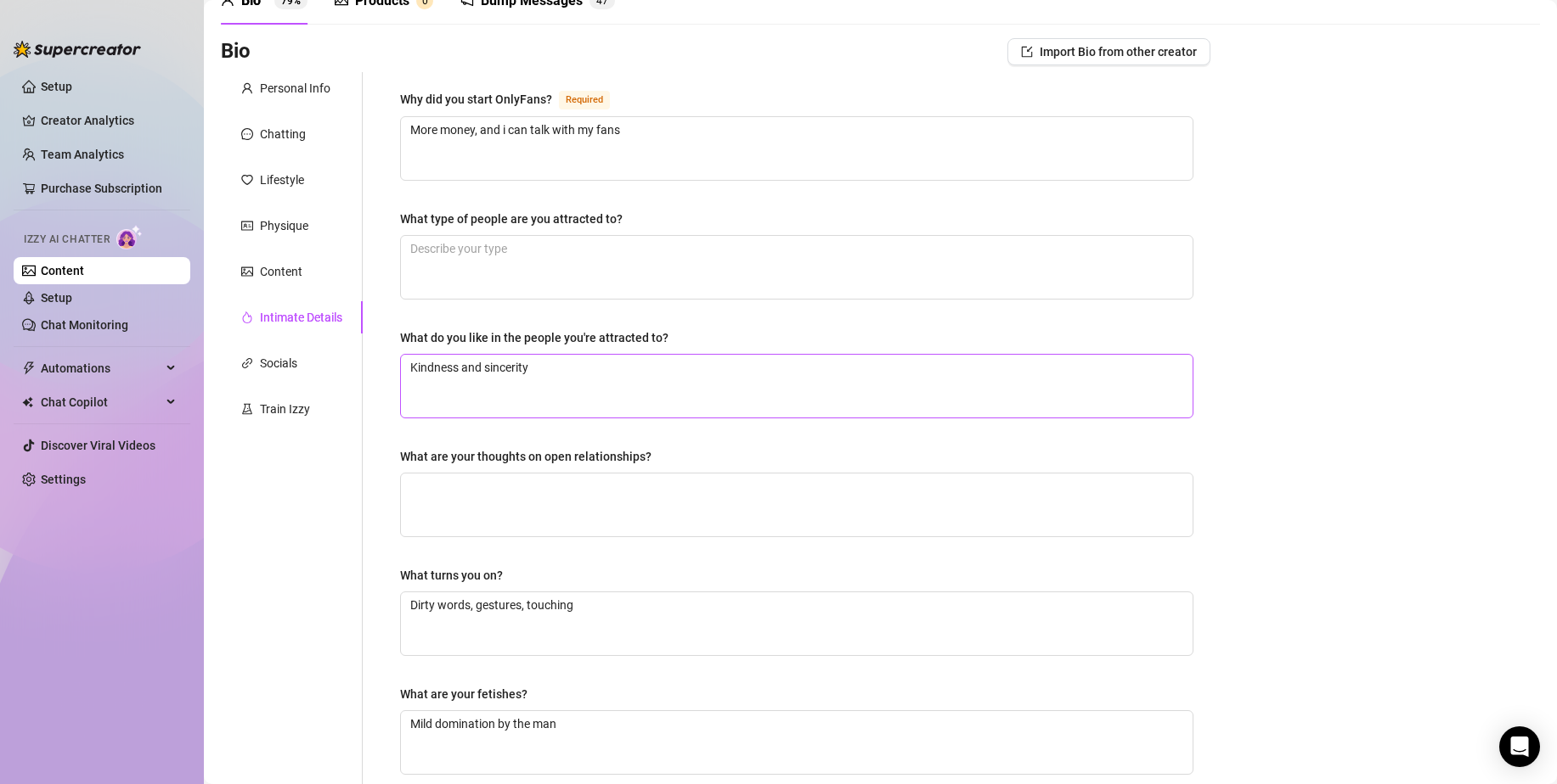
scroll to position [138, 0]
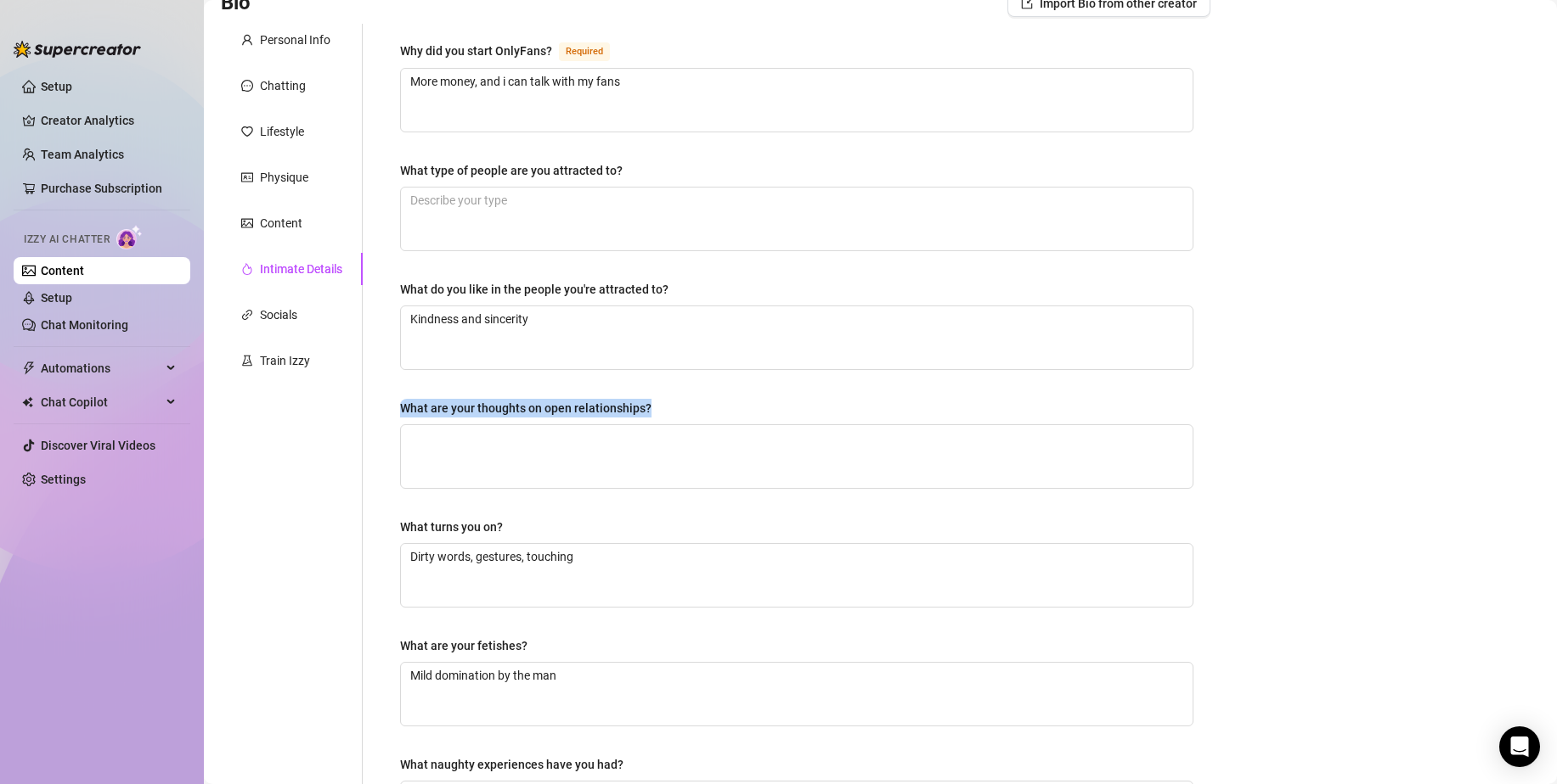
drag, startPoint x: 687, startPoint y: 402, endPoint x: 378, endPoint y: 405, distance: 309.0
click at [378, 405] on div "Why did you start OnlyFans? Required More money, and i can talk with my fans Wh…" at bounding box center [786, 451] width 848 height 854
copy div "What are your thoughts on open relationships?"
click at [388, 384] on div "Why did you start OnlyFans? Required More money, and i can talk with my fans Wh…" at bounding box center [797, 451] width 827 height 854
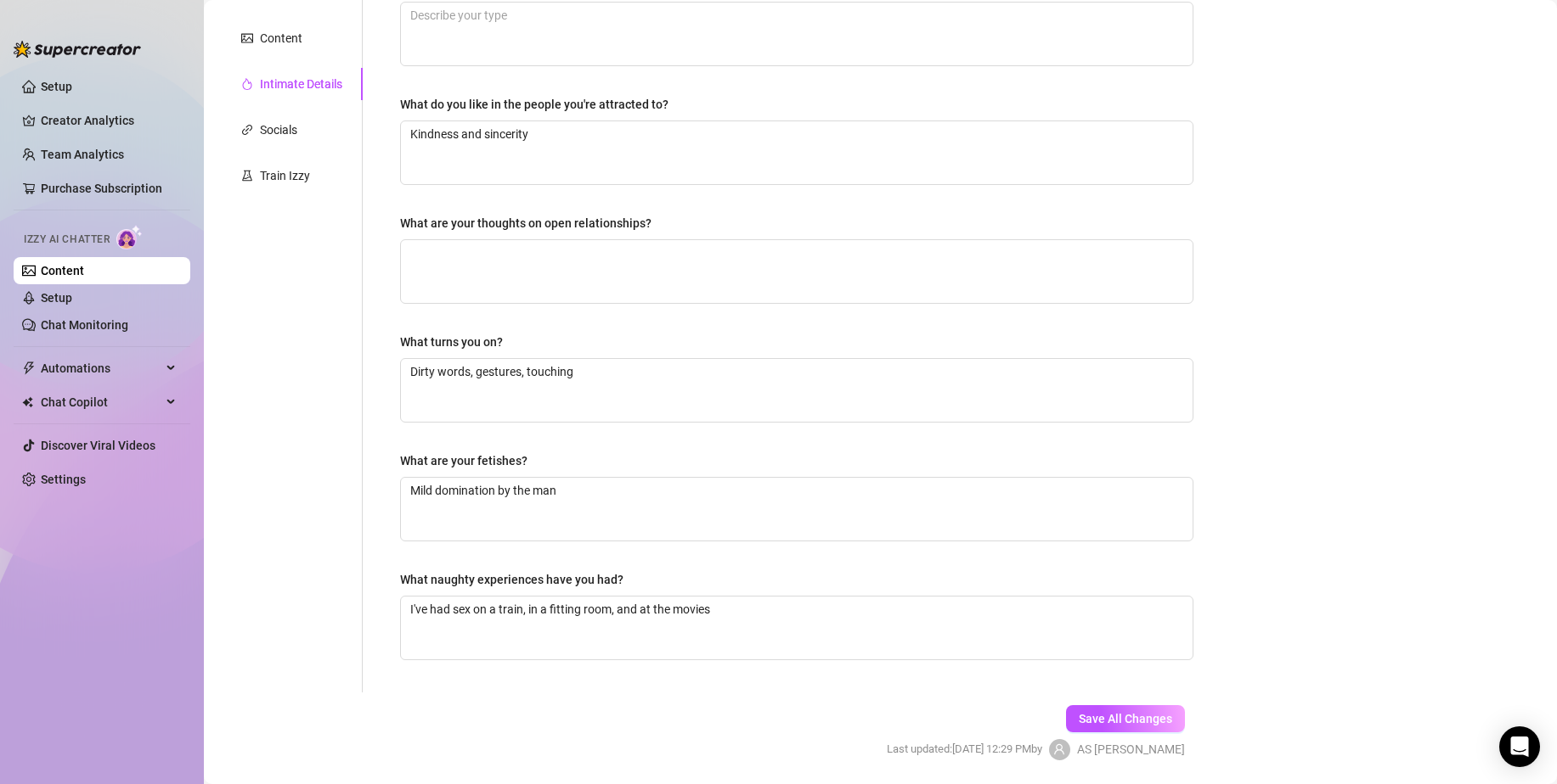
scroll to position [39, 0]
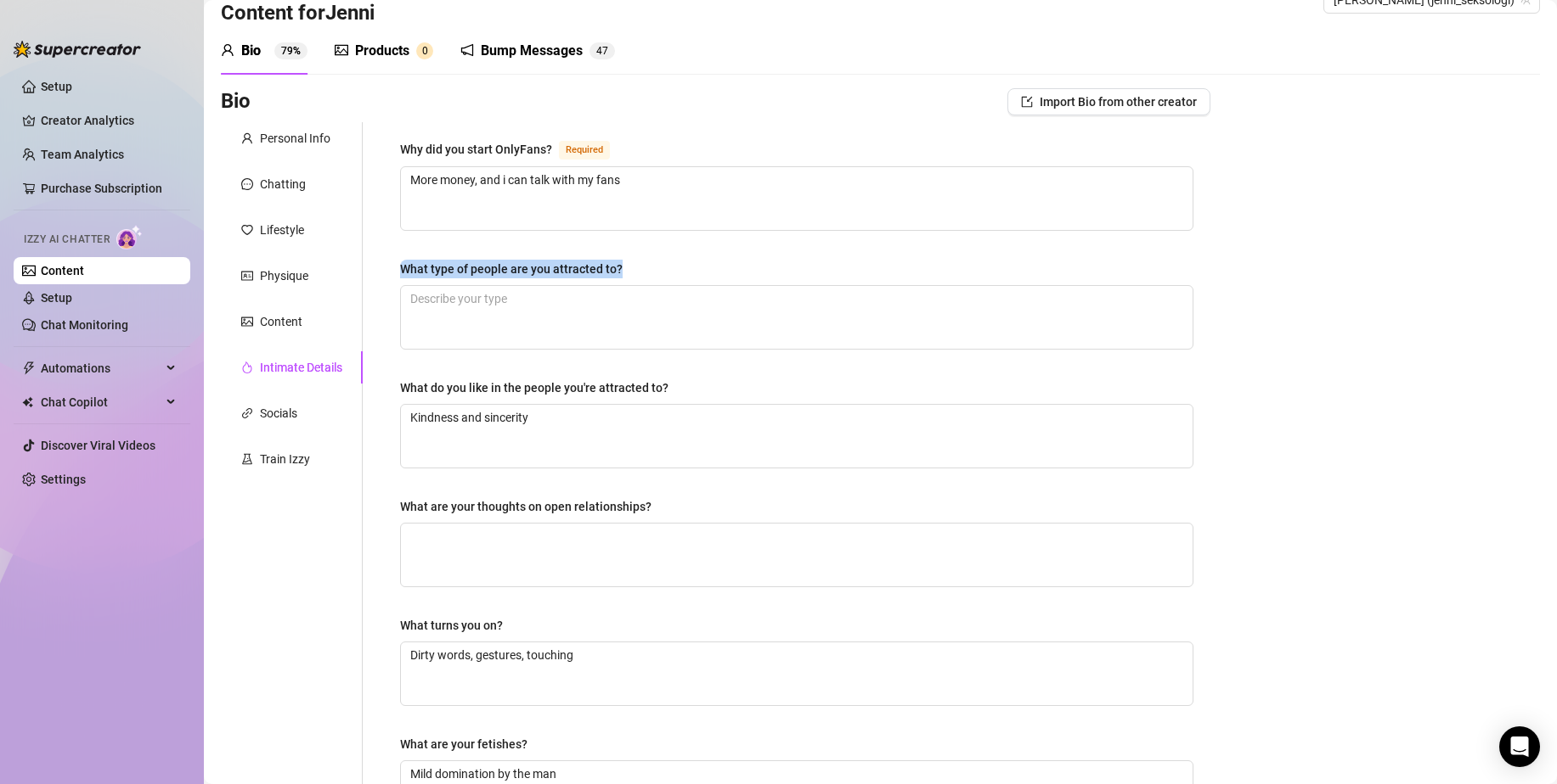
drag, startPoint x: 401, startPoint y: 268, endPoint x: 648, endPoint y: 268, distance: 247.0
click at [648, 268] on div "What type of people are you attracted to?" at bounding box center [796, 273] width 793 height 25
copy div "What type of people are you attracted to?"
click at [627, 255] on div "Why did you start OnlyFans? Required More money, and i can talk with my fans Wh…" at bounding box center [796, 548] width 793 height 820
drag, startPoint x: 619, startPoint y: 274, endPoint x: 390, endPoint y: 274, distance: 229.0
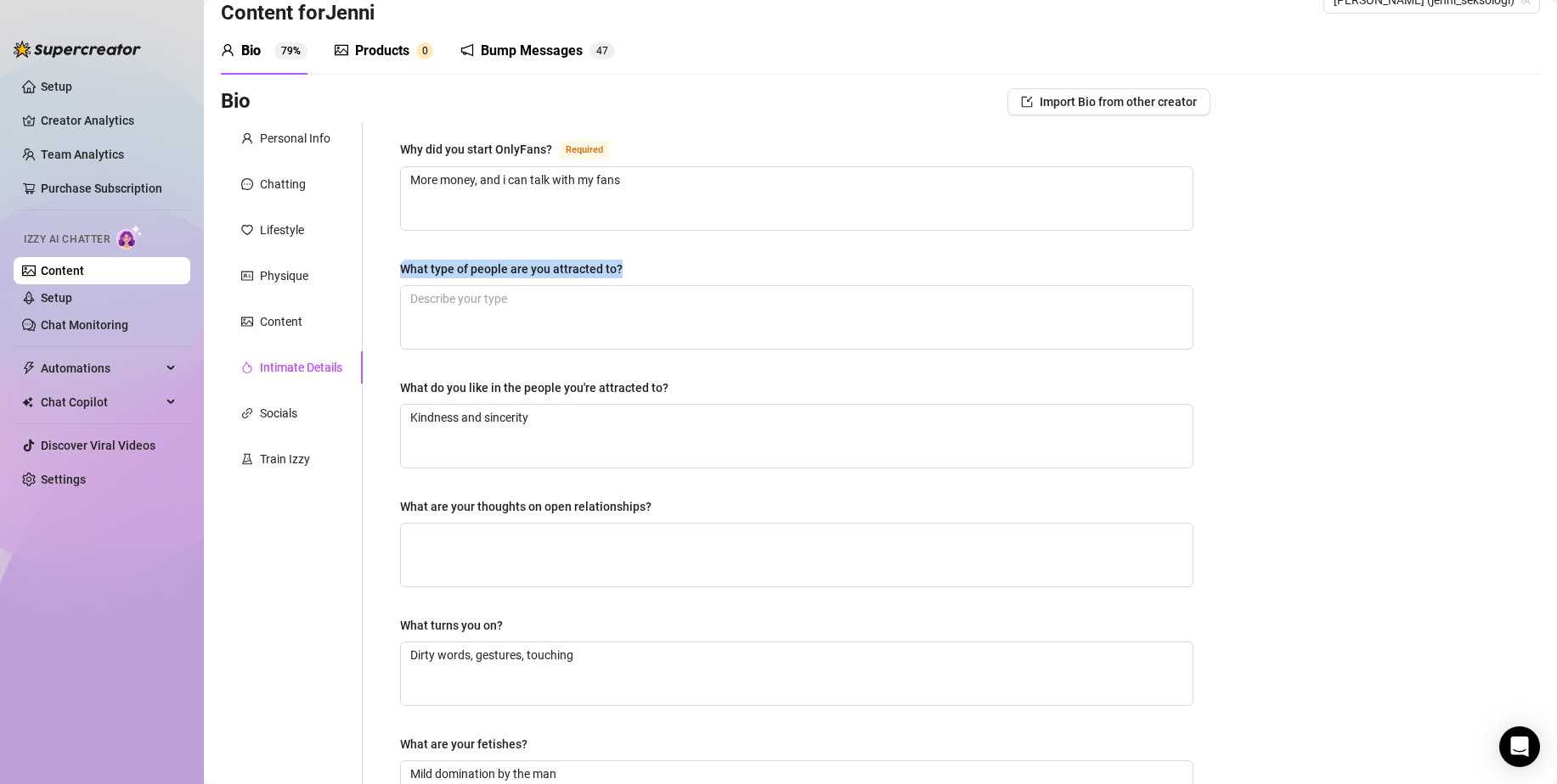
click at [390, 274] on div "Why did you start OnlyFans? Required More money, and i can talk with my fans Wh…" at bounding box center [797, 549] width 827 height 854
click at [744, 277] on div "What type of people are you attracted to?" at bounding box center [796, 273] width 793 height 25
click at [607, 322] on textarea "What type of people are you attracted to?" at bounding box center [796, 318] width 791 height 63
click at [676, 274] on div "What type of people are you attracted to?" at bounding box center [796, 273] width 793 height 25
drag, startPoint x: 612, startPoint y: 320, endPoint x: 679, endPoint y: 263, distance: 88.0
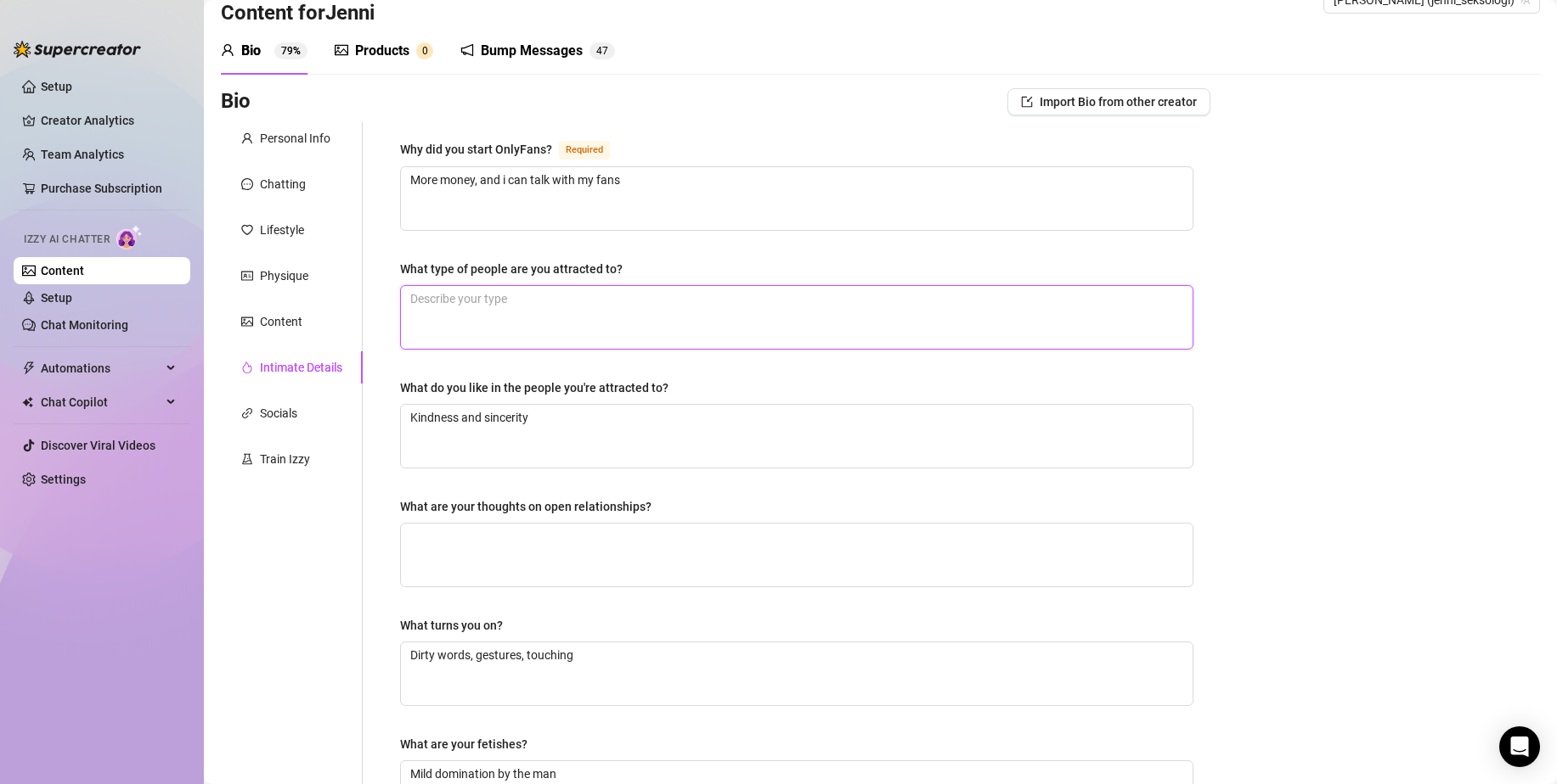
click at [611, 320] on textarea "What type of people are you attracted to?" at bounding box center [796, 318] width 791 height 63
click at [680, 262] on div "What type of people are you attracted to?" at bounding box center [796, 273] width 793 height 25
drag, startPoint x: 625, startPoint y: 313, endPoint x: 668, endPoint y: 265, distance: 64.4
click at [624, 313] on textarea "What type of people are you attracted to?" at bounding box center [796, 318] width 791 height 63
click at [668, 265] on div "What type of people are you attracted to?" at bounding box center [796, 273] width 793 height 25
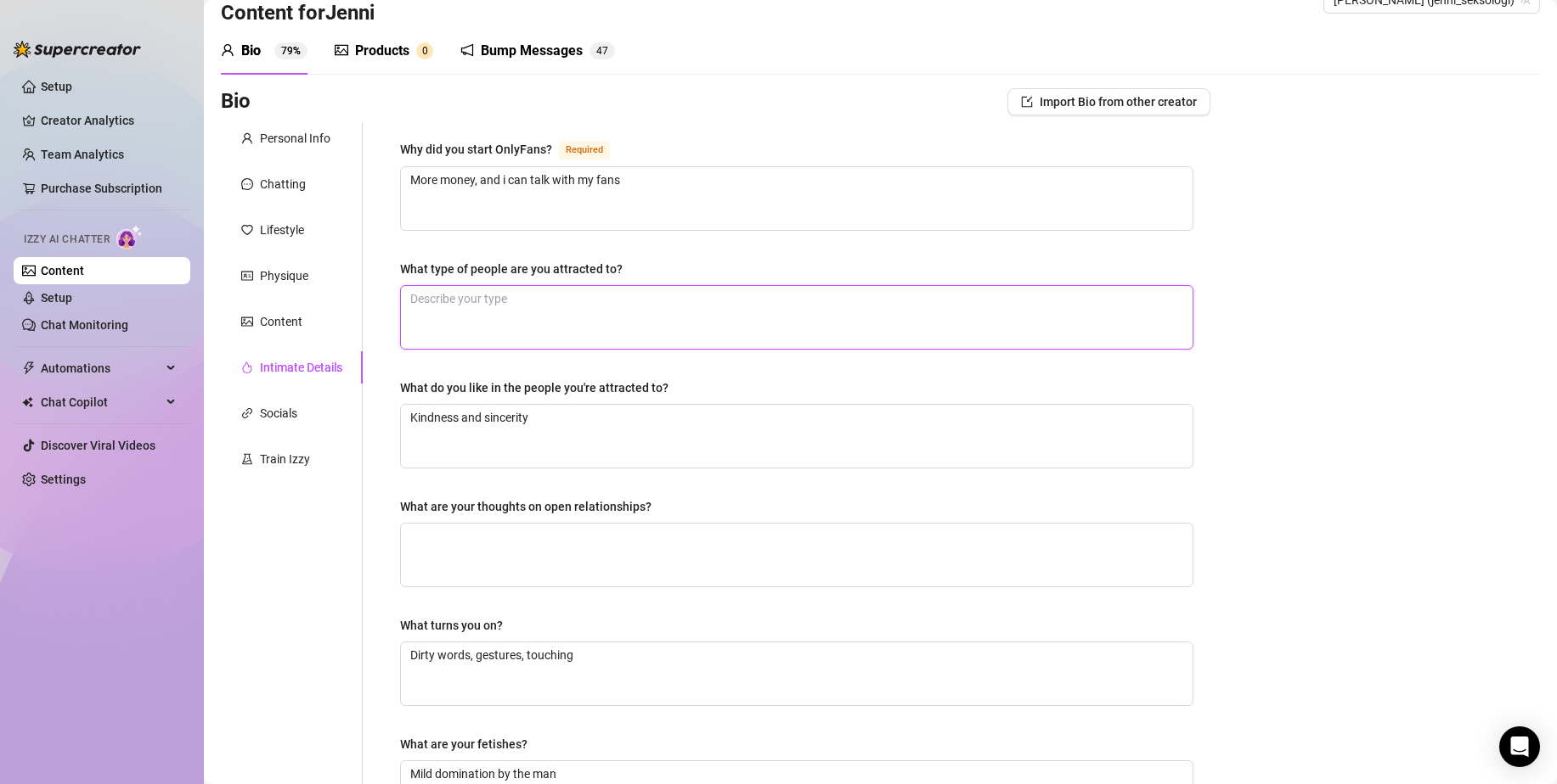
drag, startPoint x: 601, startPoint y: 322, endPoint x: 650, endPoint y: 268, distance: 72.9
click at [601, 320] on textarea "What type of people are you attracted to?" at bounding box center [796, 318] width 791 height 63
drag, startPoint x: 666, startPoint y: 258, endPoint x: 629, endPoint y: 281, distance: 43.6
click at [667, 254] on div "Why did you start OnlyFans? Required More money, and i can talk with my fans Wh…" at bounding box center [796, 548] width 793 height 820
drag, startPoint x: 609, startPoint y: 297, endPoint x: 618, endPoint y: 269, distance: 29.4
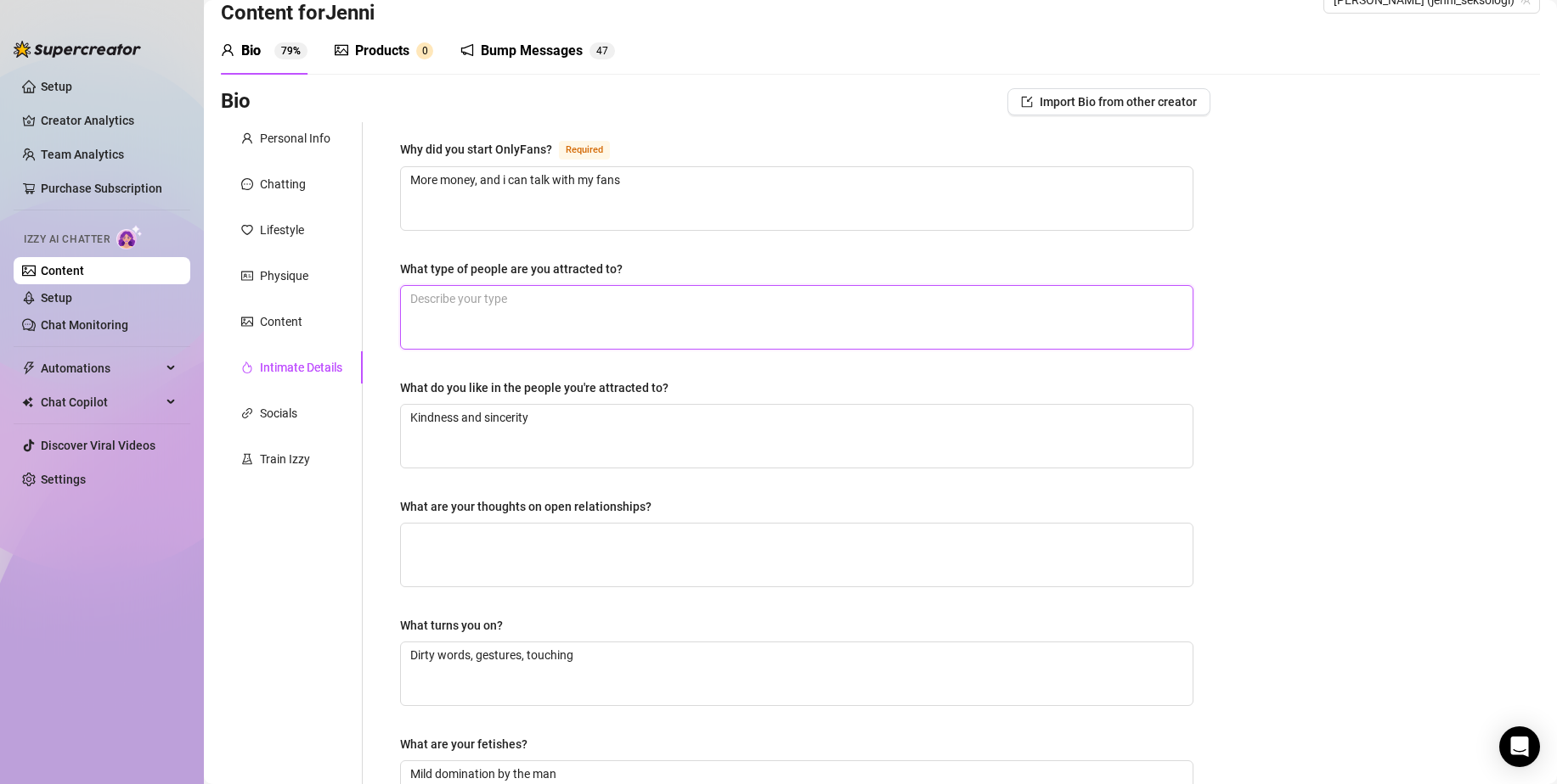
click at [608, 298] on textarea "What type of people are you attracted to?" at bounding box center [796, 318] width 791 height 63
click at [651, 241] on div "Why did you start OnlyFans? Required More money, and i can talk with my fans Wh…" at bounding box center [796, 548] width 793 height 820
click at [598, 297] on textarea "What type of people are you attracted to?" at bounding box center [796, 318] width 791 height 63
click at [634, 253] on div "Why did you start OnlyFans? Required More money, and i can talk with my fans Wh…" at bounding box center [796, 548] width 793 height 820
drag, startPoint x: 672, startPoint y: 369, endPoint x: 385, endPoint y: 370, distance: 287.0
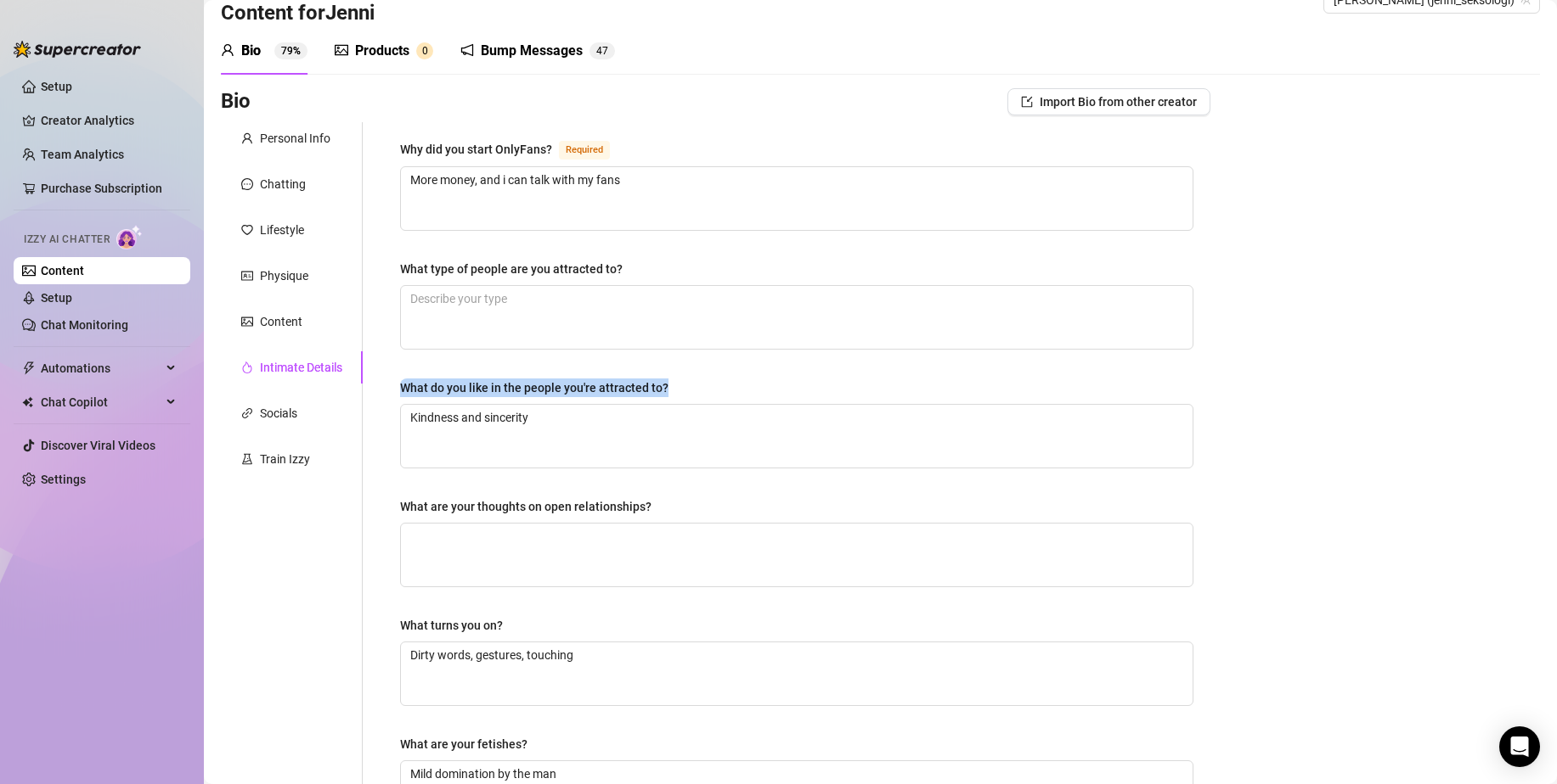
click at [385, 370] on div "Why did you start OnlyFans? Required More money, and i can talk with my fans Wh…" at bounding box center [797, 549] width 827 height 854
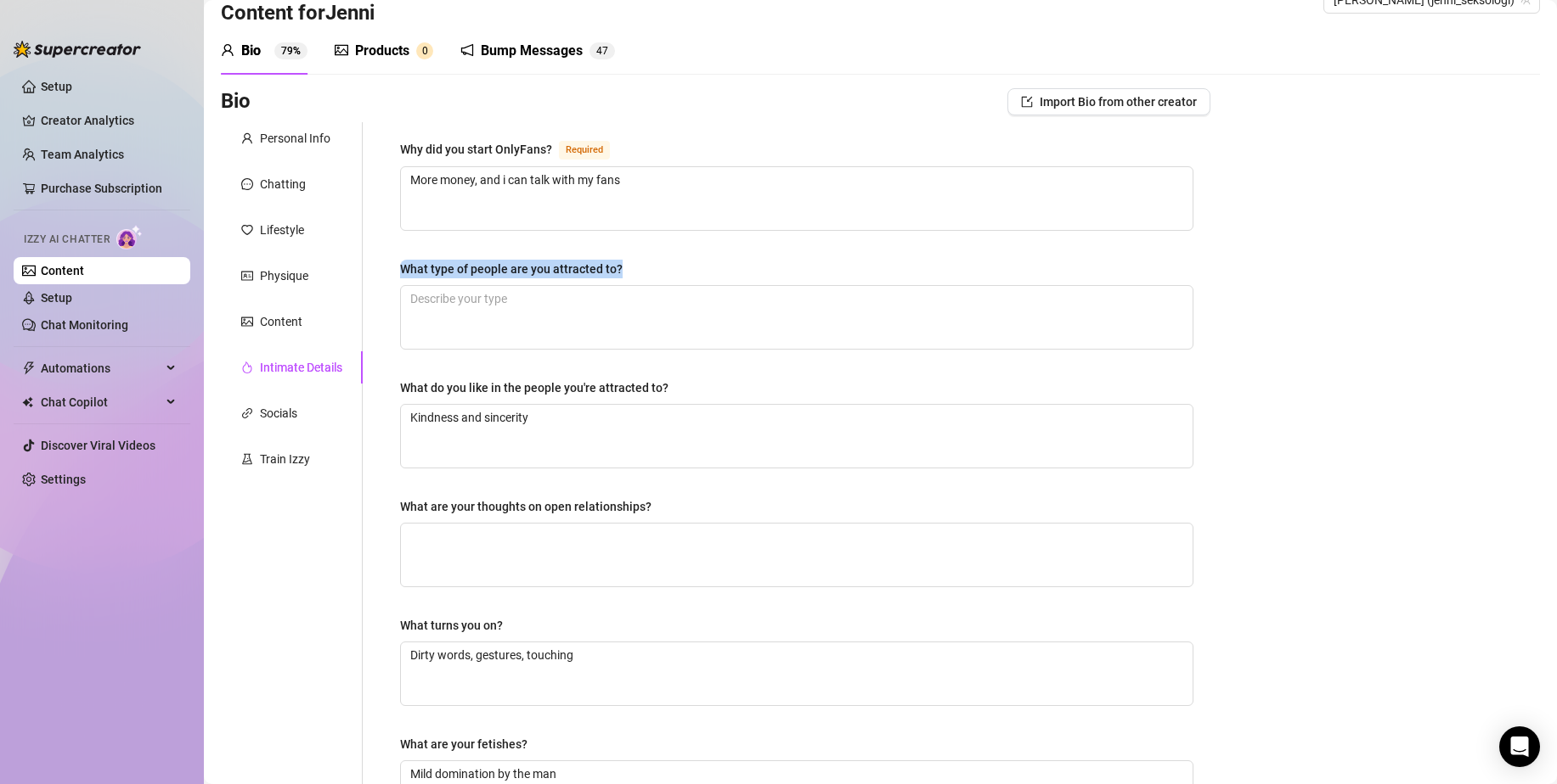
drag, startPoint x: 643, startPoint y: 251, endPoint x: 394, endPoint y: 258, distance: 249.1
click at [394, 258] on div "Why did you start OnlyFans? Required More money, and i can talk with my fans Wh…" at bounding box center [797, 549] width 827 height 854
click at [381, 269] on div "Why did you start OnlyFans? Required More money, and i can talk with my fans Wh…" at bounding box center [786, 549] width 848 height 854
drag, startPoint x: 693, startPoint y: 261, endPoint x: 385, endPoint y: 265, distance: 308.0
click at [385, 265] on div "Why did you start OnlyFans? Required More money, and i can talk with my fans Wh…" at bounding box center [797, 549] width 827 height 854
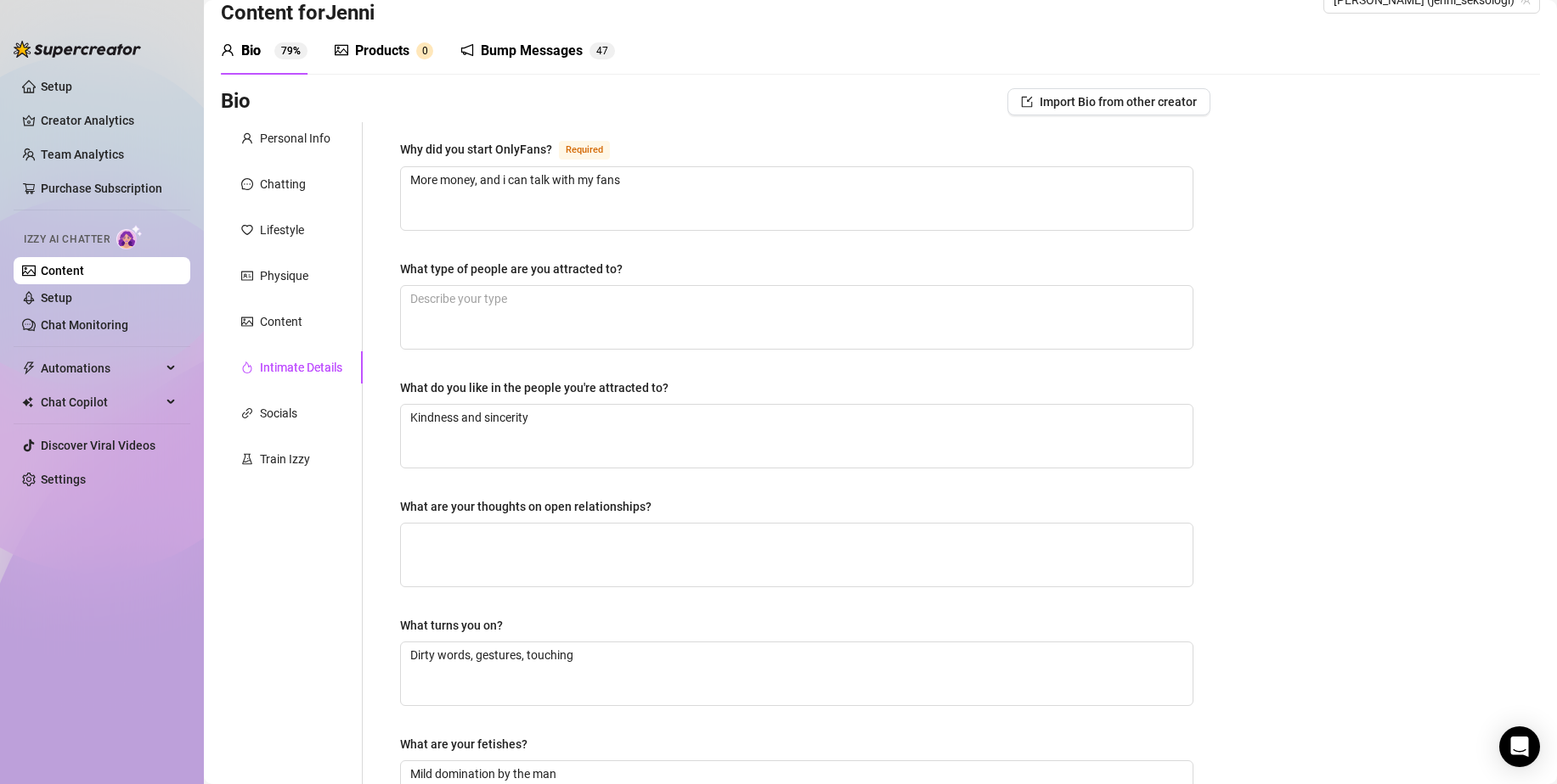
click at [385, 265] on div "Why did you start OnlyFans? Required More money, and i can talk with my fans Wh…" at bounding box center [797, 549] width 827 height 854
click at [303, 407] on div "Socials" at bounding box center [291, 413] width 142 height 32
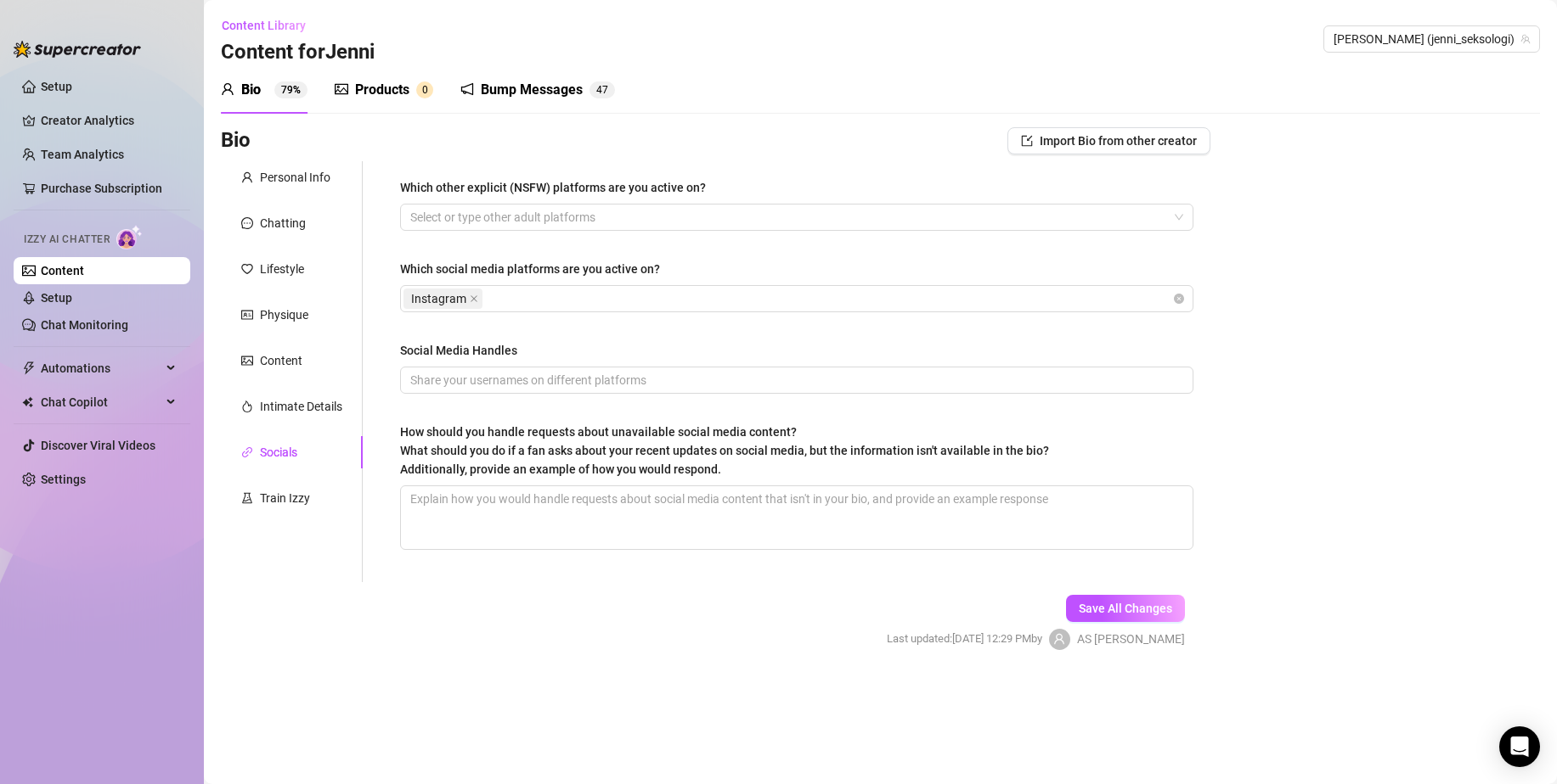
scroll to position [0, 0]
click at [294, 388] on div "Personal Info Chatting Lifestyle Physique Content Intimate Details Socials Trai…" at bounding box center [291, 371] width 142 height 421
click at [291, 403] on div "Intimate Details" at bounding box center [301, 406] width 82 height 19
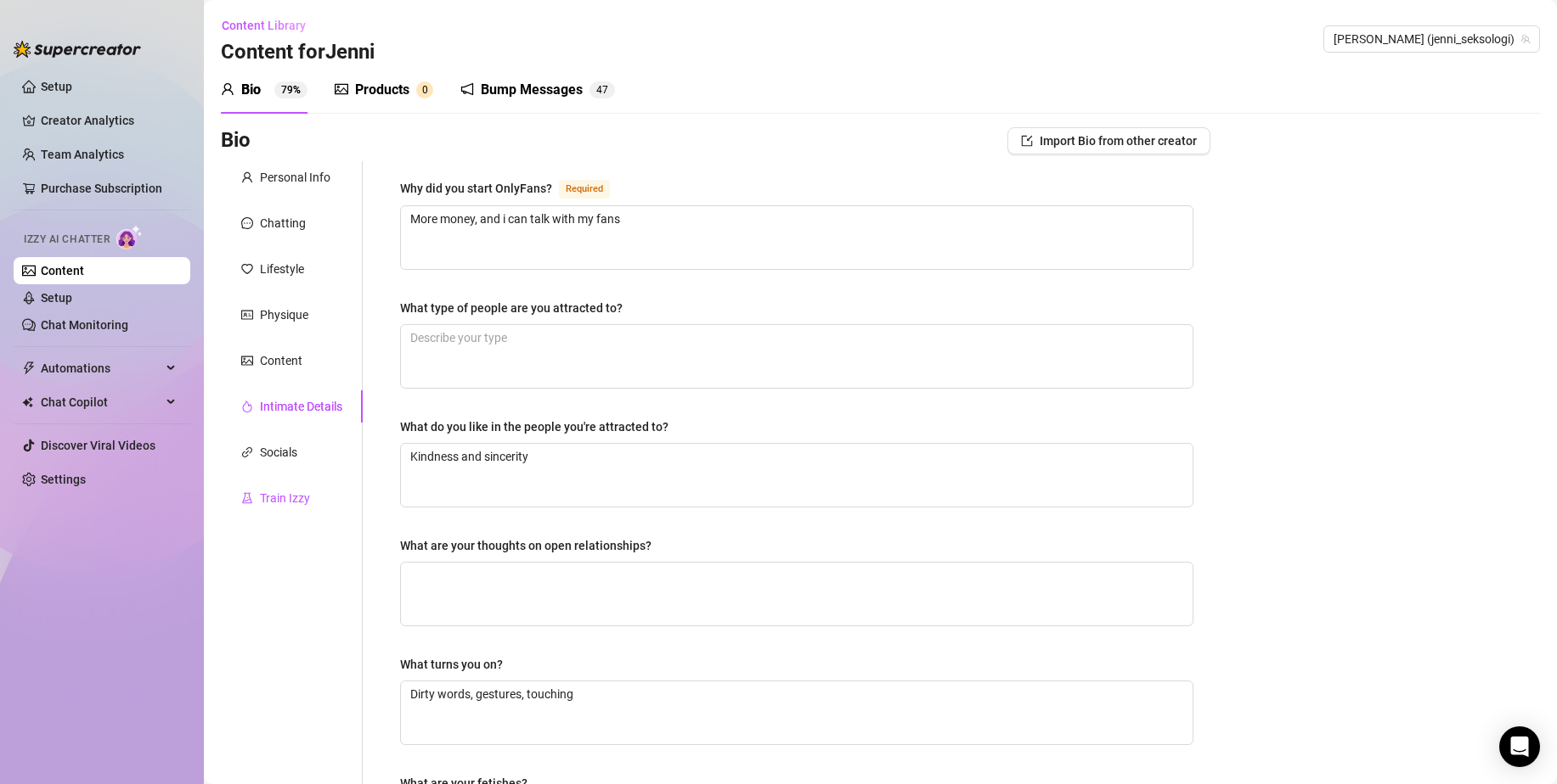
click at [281, 494] on div "Train Izzy" at bounding box center [285, 498] width 50 height 19
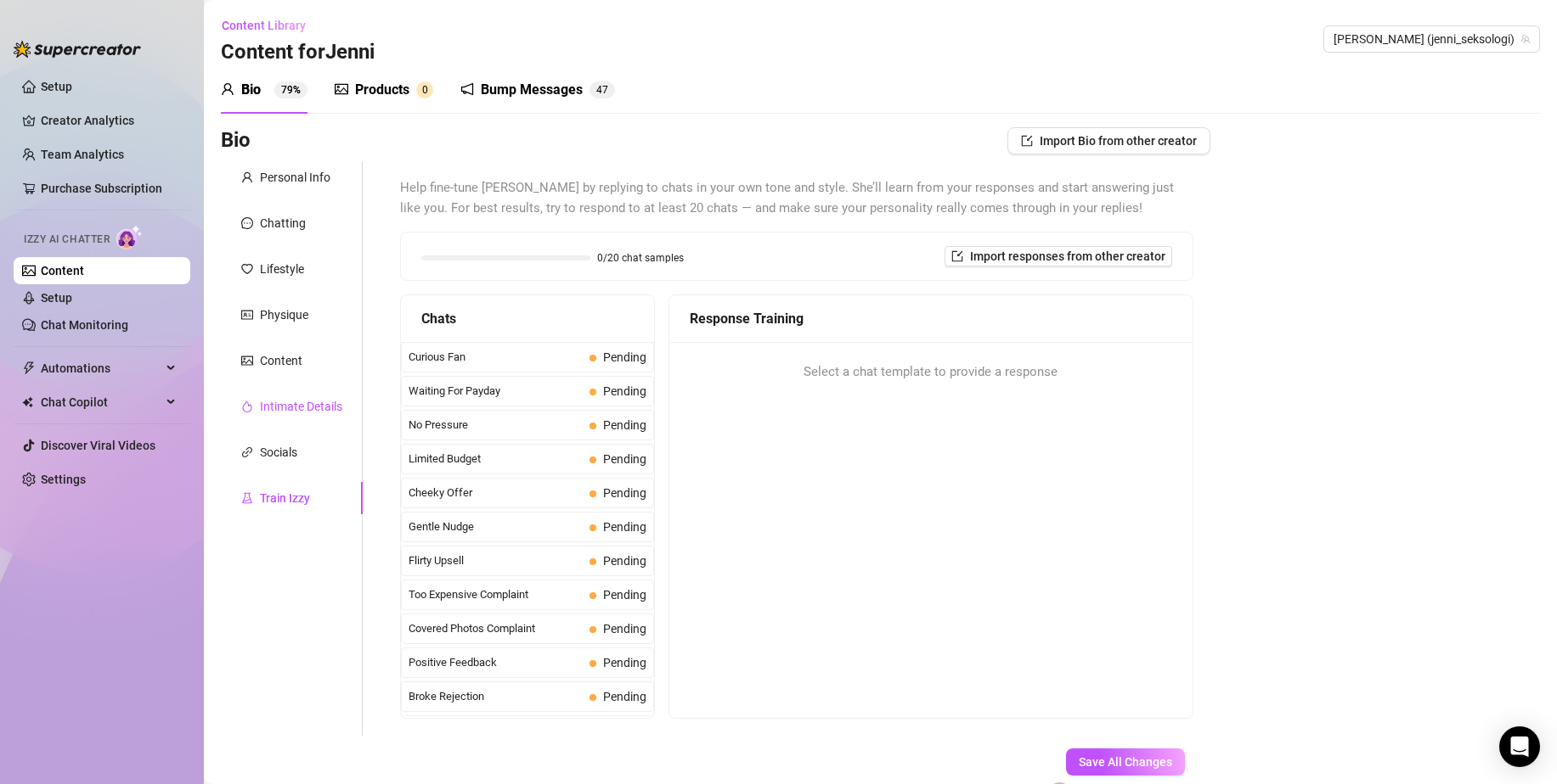
click at [297, 413] on div "Intimate Details" at bounding box center [301, 406] width 82 height 19
